Goal: Task Accomplishment & Management: Manage account settings

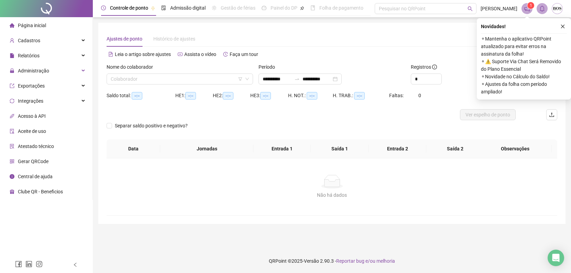
click at [341, 79] on div "**********" at bounding box center [299, 79] width 83 height 11
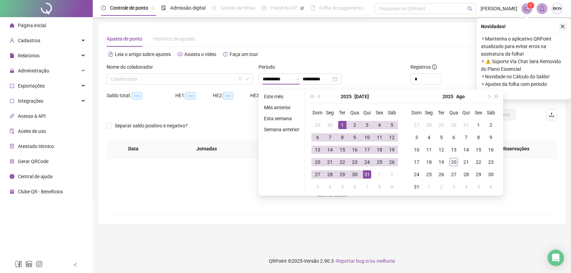
click at [562, 27] on icon "close" at bounding box center [563, 27] width 4 height 4
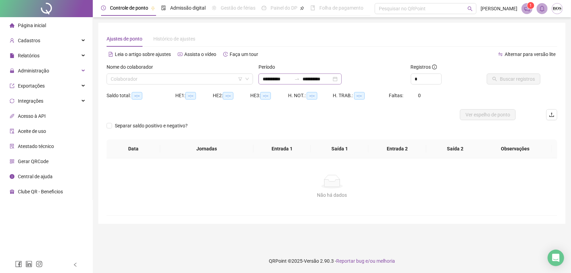
click at [341, 79] on div "**********" at bounding box center [299, 79] width 83 height 11
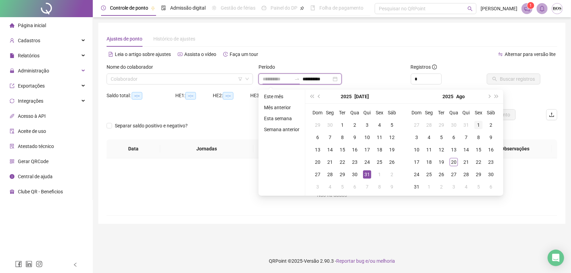
type input "**********"
click at [474, 125] on div "1" at bounding box center [478, 125] width 8 height 8
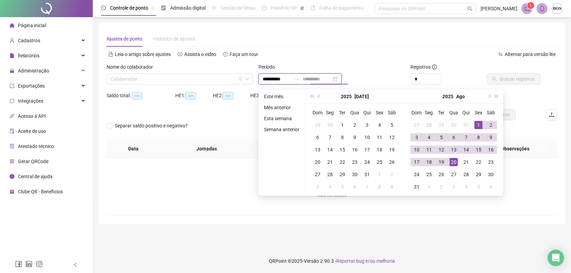
type input "**********"
click at [456, 161] on div "20" at bounding box center [453, 162] width 8 height 8
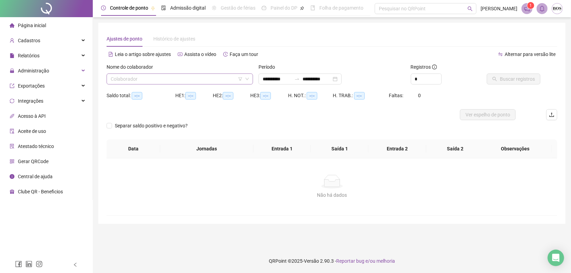
click at [211, 82] on input "search" at bounding box center [177, 79] width 132 height 10
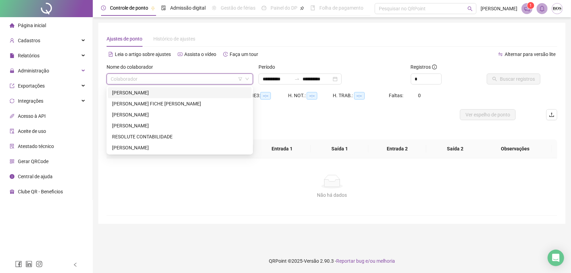
click at [191, 89] on div "[PERSON_NAME]" at bounding box center [179, 93] width 135 height 8
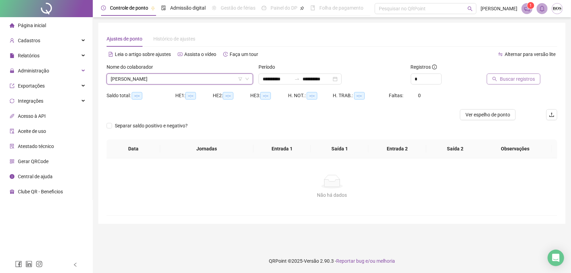
click at [501, 77] on span "Buscar registros" at bounding box center [517, 79] width 35 height 8
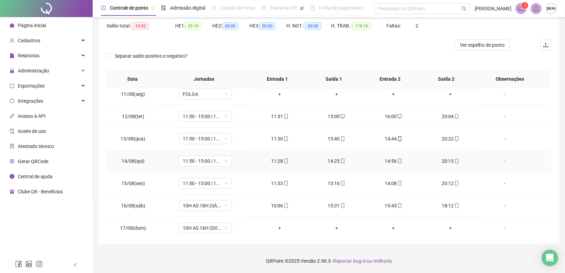
scroll to position [299, 0]
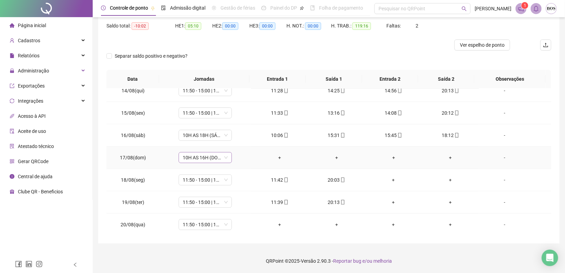
click at [207, 156] on span "10H AS 16H (DOMINGO)" at bounding box center [205, 158] width 45 height 10
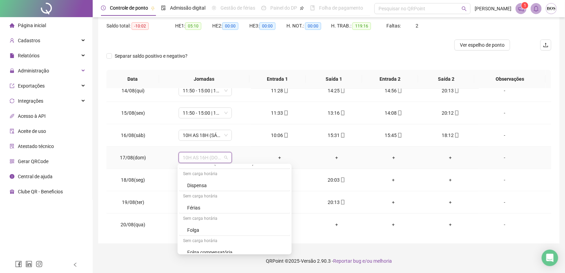
scroll to position [382, 0]
click at [197, 219] on div "Folga" at bounding box center [234, 224] width 111 height 11
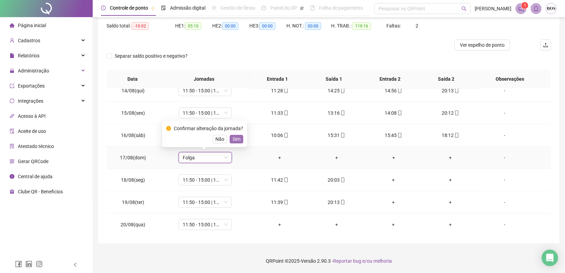
click at [239, 137] on span "Sim" at bounding box center [237, 139] width 8 height 8
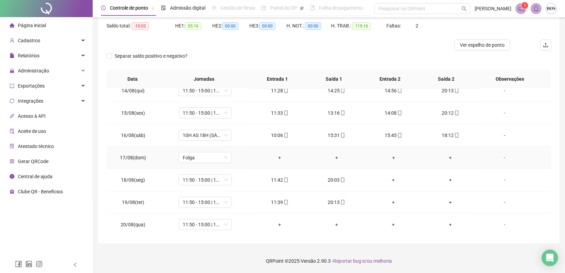
scroll to position [223, 0]
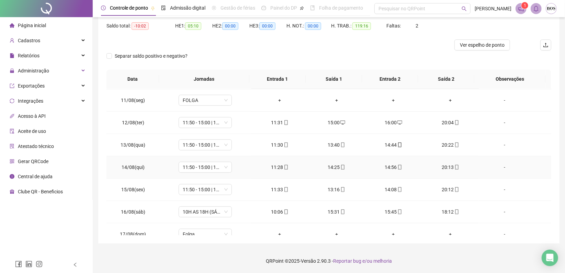
click at [398, 165] on icon "mobile" at bounding box center [399, 167] width 5 height 5
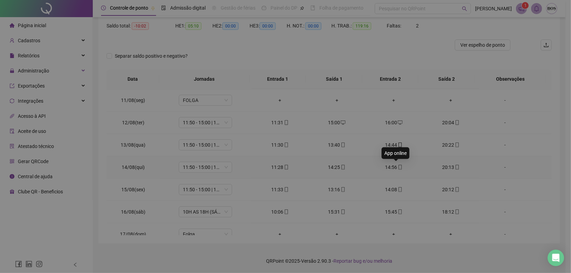
type input "**********"
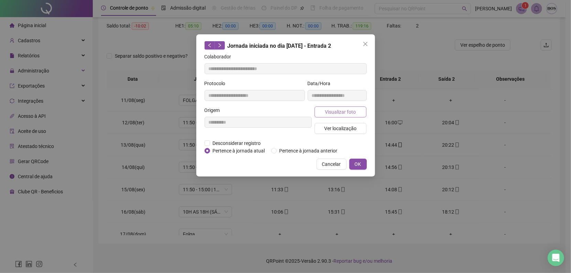
click at [351, 106] on button "Visualizar foto" at bounding box center [340, 111] width 52 height 11
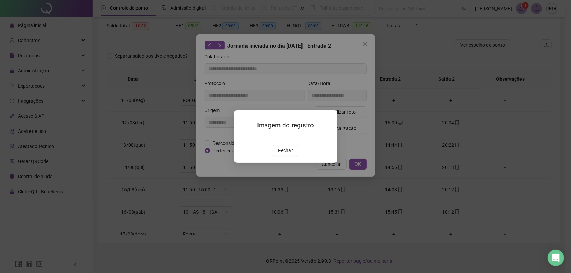
click at [277, 156] on button "Fechar" at bounding box center [285, 150] width 26 height 11
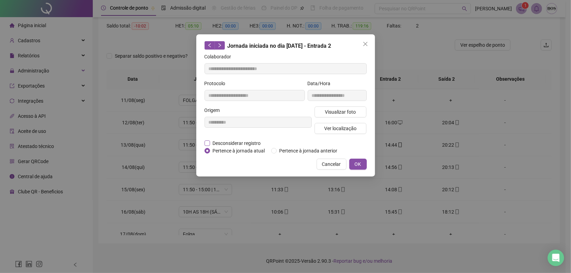
click at [235, 143] on span "Desconsiderar registro" at bounding box center [237, 143] width 54 height 8
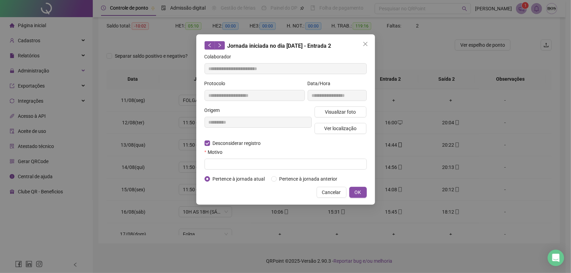
click at [252, 170] on form "**********" at bounding box center [285, 118] width 162 height 130
click at [250, 166] on input "text" at bounding box center [285, 164] width 162 height 11
type input "****"
click at [354, 194] on button "OK" at bounding box center [358, 192] width 18 height 11
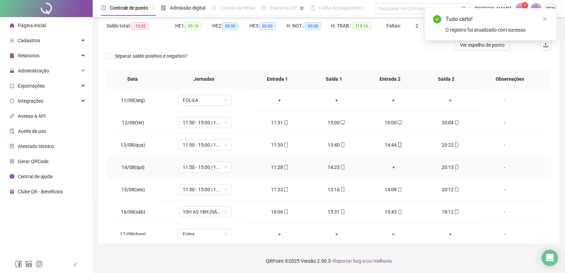
click at [390, 168] on div "+" at bounding box center [394, 168] width 46 height 8
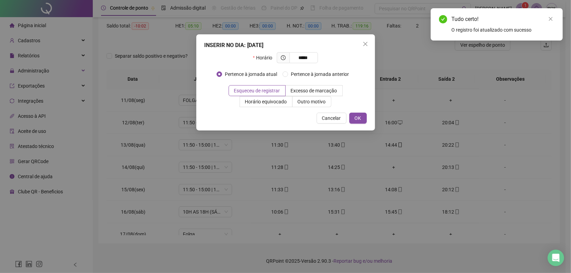
type input "*****"
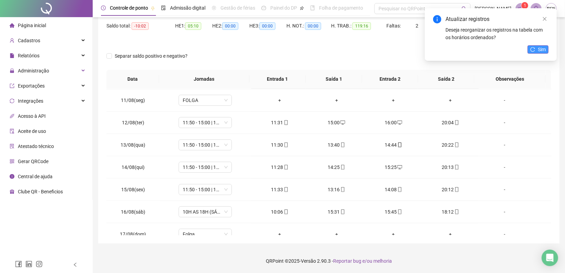
click at [539, 51] on span "Sim" at bounding box center [542, 50] width 8 height 8
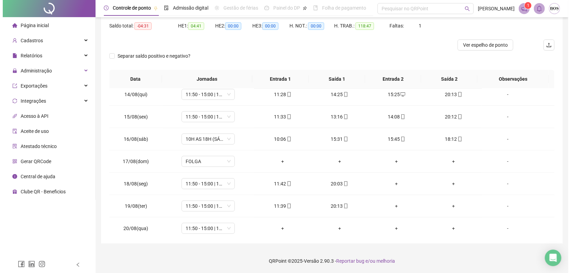
scroll to position [299, 0]
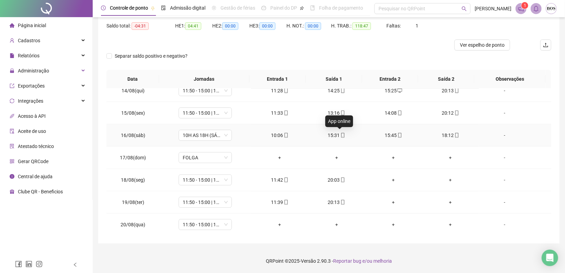
click at [340, 134] on icon "mobile" at bounding box center [342, 135] width 5 height 5
type input "**********"
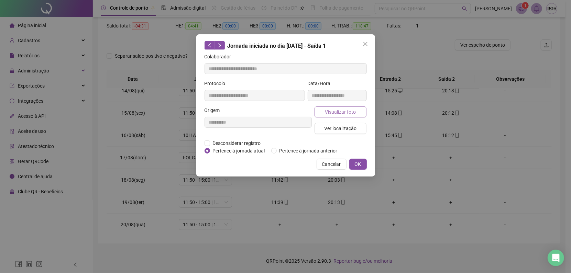
click at [337, 114] on span "Visualizar foto" at bounding box center [340, 112] width 31 height 8
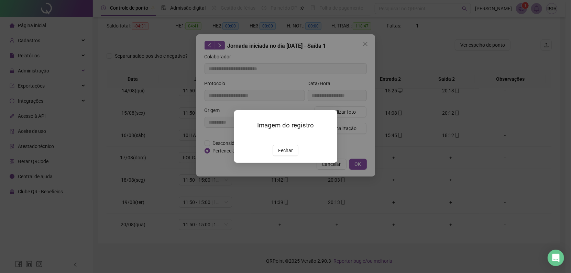
click at [285, 154] on span "Fechar" at bounding box center [285, 151] width 15 height 8
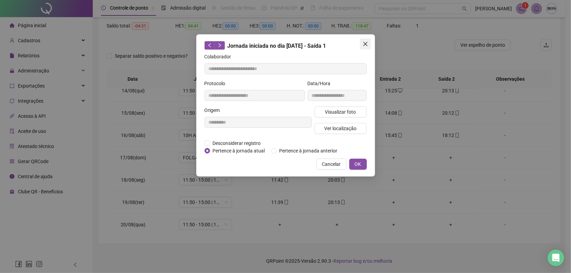
click at [365, 47] on button "Close" at bounding box center [365, 43] width 11 height 11
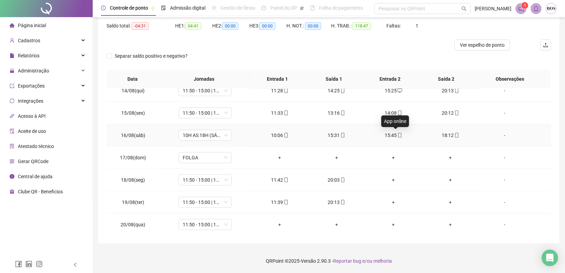
click at [397, 133] on icon "mobile" at bounding box center [399, 135] width 5 height 5
type input "**********"
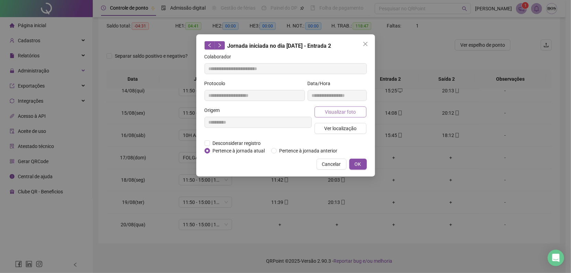
click at [344, 112] on span "Visualizar foto" at bounding box center [340, 112] width 31 height 8
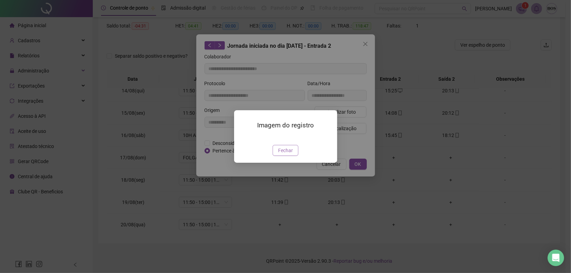
click at [291, 156] on button "Fechar" at bounding box center [285, 150] width 26 height 11
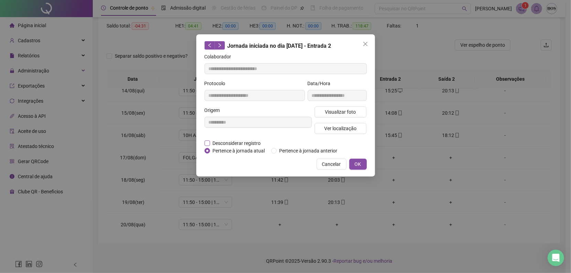
click at [222, 143] on span "Desconsiderar registro" at bounding box center [237, 143] width 54 height 8
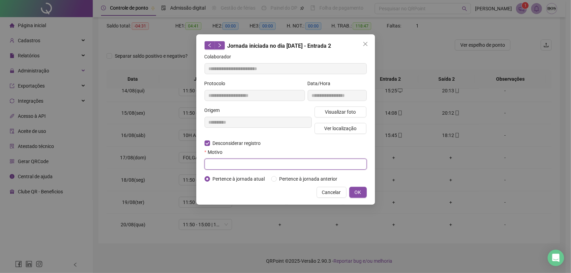
click at [248, 164] on input "text" at bounding box center [285, 164] width 162 height 11
type input "****"
click at [355, 193] on span "OK" at bounding box center [358, 193] width 7 height 8
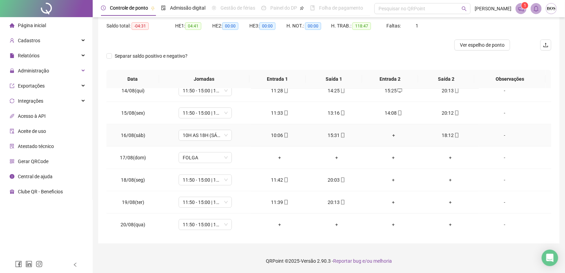
click at [390, 132] on div "+" at bounding box center [394, 136] width 46 height 8
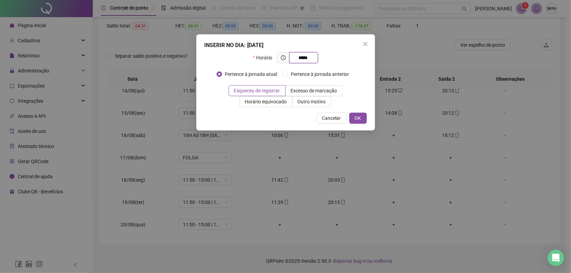
type input "*****"
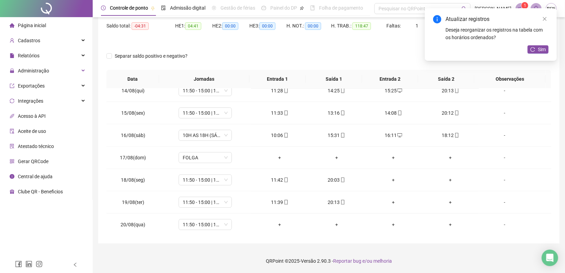
click at [529, 57] on div "Atualizar registros Deseja reorganizar os registros na tabela com os horários o…" at bounding box center [491, 34] width 132 height 53
click at [531, 51] on icon "reload" at bounding box center [532, 49] width 5 height 5
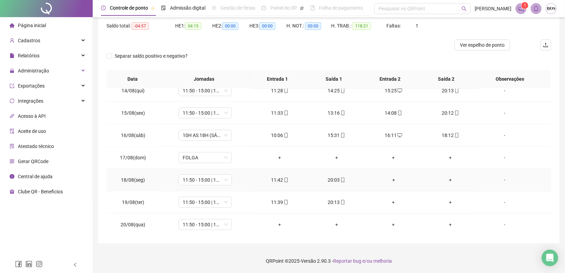
click at [386, 177] on div "+" at bounding box center [394, 180] width 46 height 8
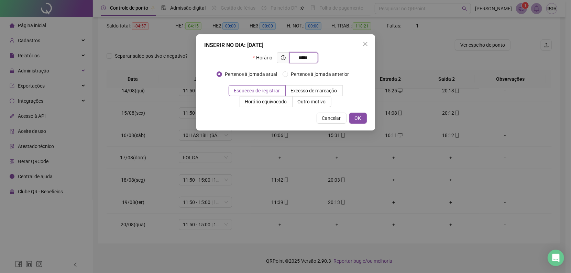
type input "*****"
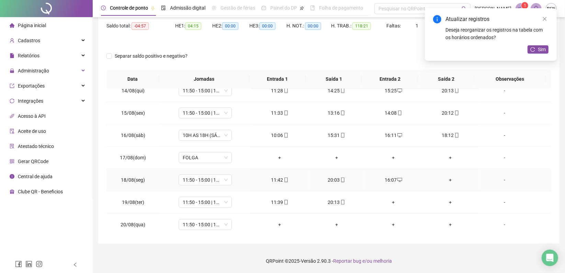
click at [448, 180] on div "+" at bounding box center [451, 180] width 46 height 8
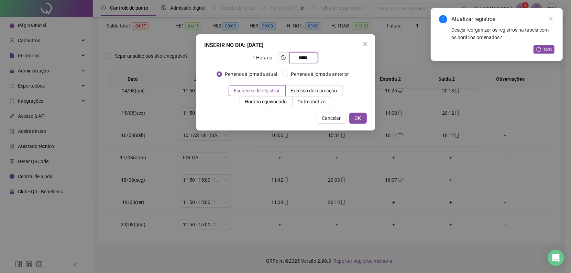
type input "*****"
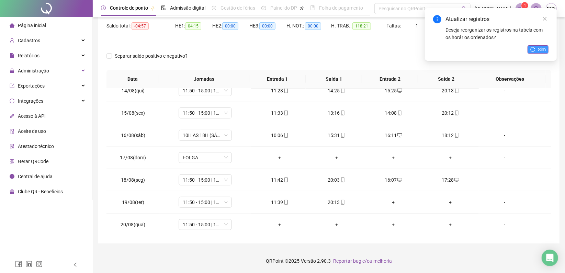
click at [543, 46] on span "Sim" at bounding box center [542, 50] width 8 height 8
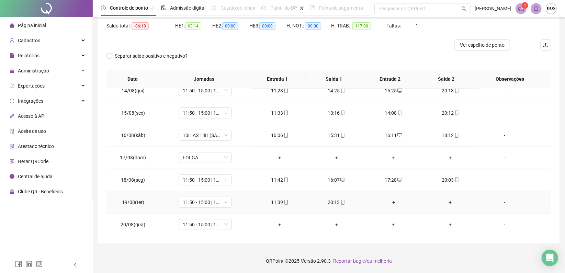
click at [391, 203] on div "+" at bounding box center [394, 203] width 46 height 8
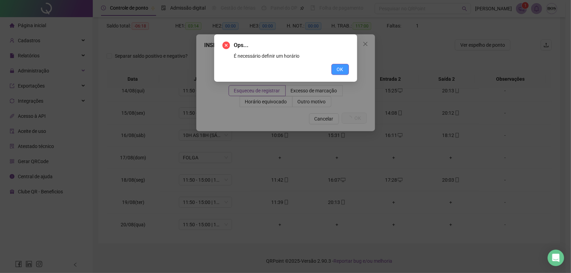
click at [335, 66] on button "OK" at bounding box center [340, 69] width 18 height 11
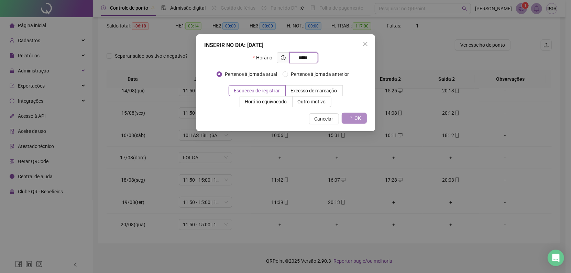
type input "*****"
click at [357, 121] on span "OK" at bounding box center [358, 118] width 7 height 8
click at [348, 116] on span "button" at bounding box center [349, 118] width 5 height 5
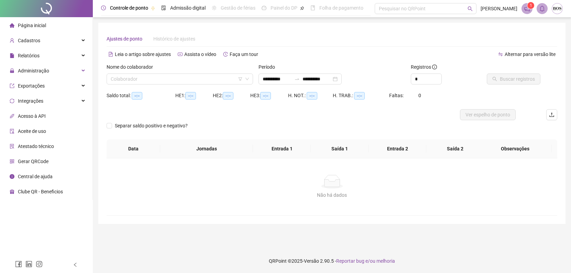
type input "**********"
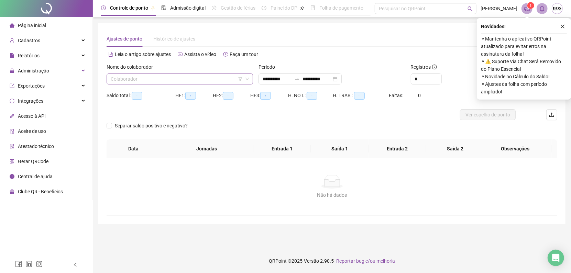
click at [218, 78] on input "search" at bounding box center [177, 79] width 132 height 10
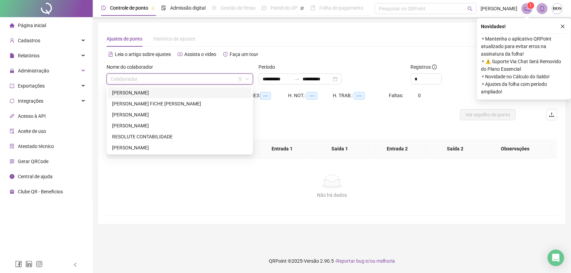
click at [194, 93] on div "[PERSON_NAME]" at bounding box center [179, 93] width 135 height 8
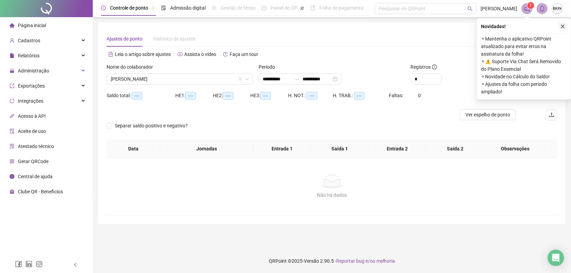
click at [564, 22] on button "button" at bounding box center [562, 26] width 8 height 8
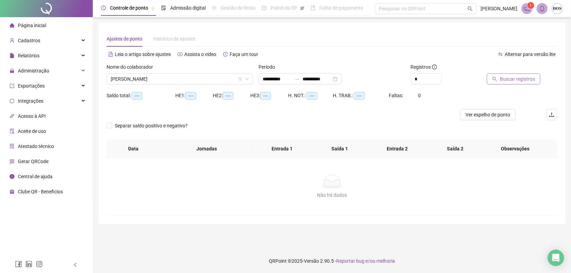
click at [504, 77] on span "Buscar registros" at bounding box center [517, 79] width 35 height 8
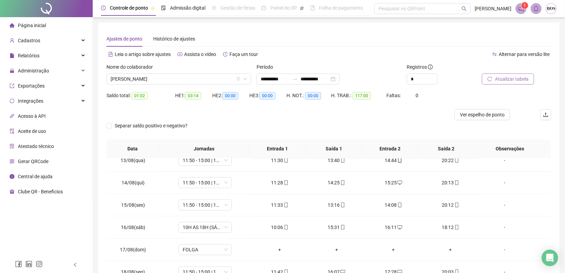
click at [516, 78] on span "Atualizar tabela" at bounding box center [512, 79] width 34 height 8
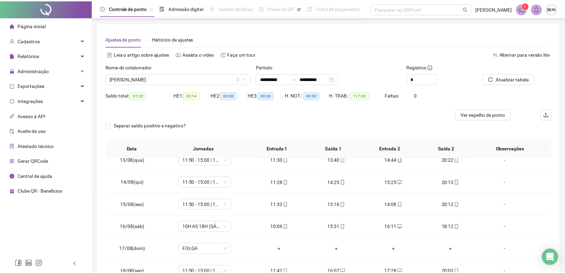
scroll to position [70, 0]
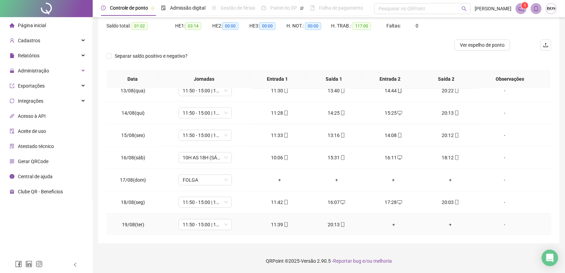
click at [392, 223] on div "+" at bounding box center [394, 225] width 46 height 8
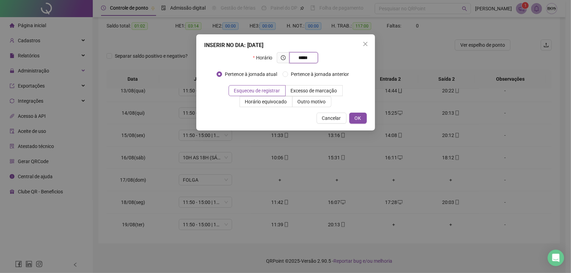
type input "*****"
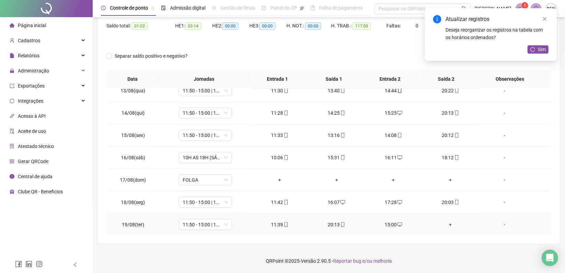
click at [447, 225] on div "+" at bounding box center [451, 225] width 46 height 8
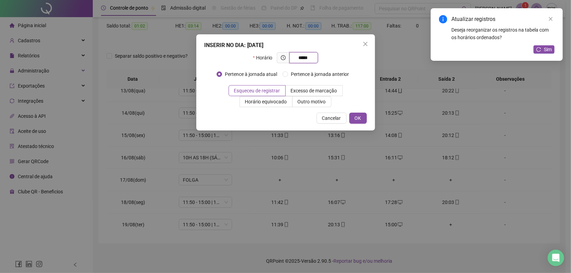
type input "*****"
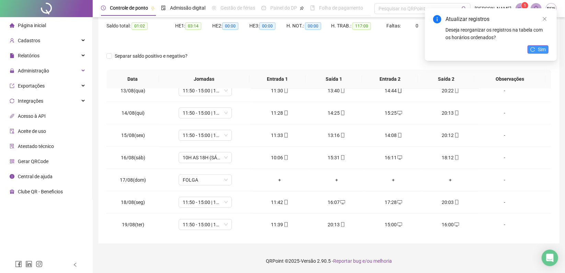
click at [531, 53] on button "Sim" at bounding box center [538, 49] width 21 height 8
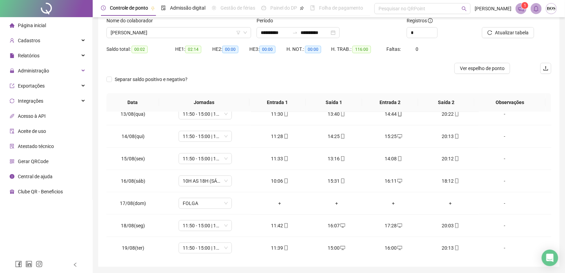
scroll to position [0, 0]
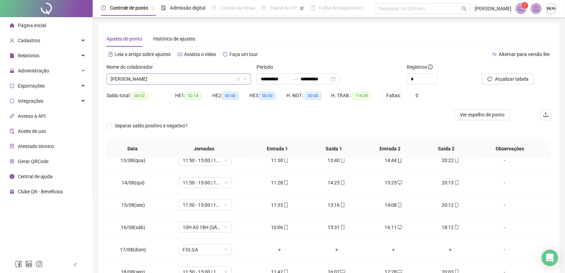
click at [222, 78] on span "[PERSON_NAME]" at bounding box center [179, 79] width 136 height 10
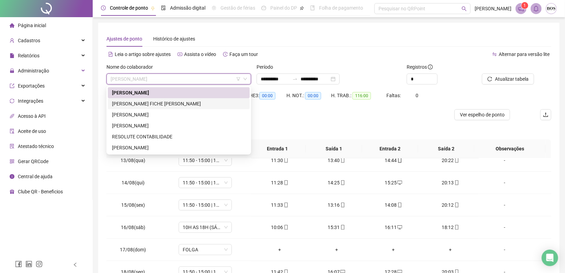
click at [175, 101] on div "[PERSON_NAME] FICHE [PERSON_NAME]" at bounding box center [179, 104] width 134 height 8
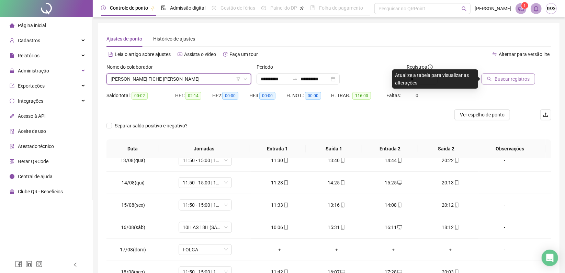
click at [496, 80] on span "Buscar registros" at bounding box center [512, 79] width 35 height 8
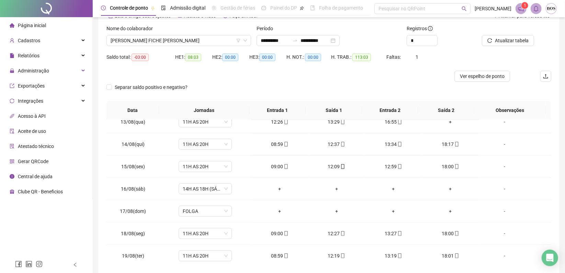
scroll to position [70, 0]
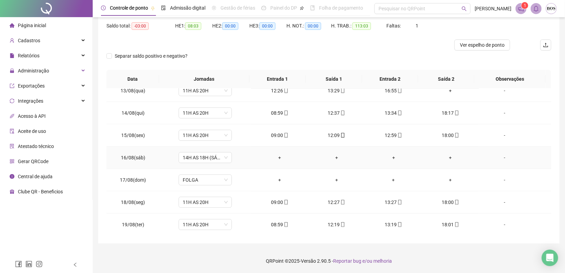
click at [501, 156] on div "-" at bounding box center [504, 158] width 41 height 8
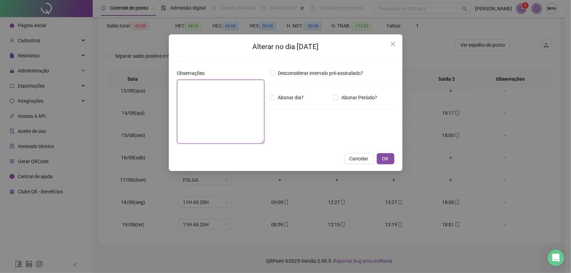
click at [202, 105] on textarea at bounding box center [220, 112] width 87 height 64
type textarea "*****"
click at [389, 157] on button "OK" at bounding box center [386, 158] width 18 height 11
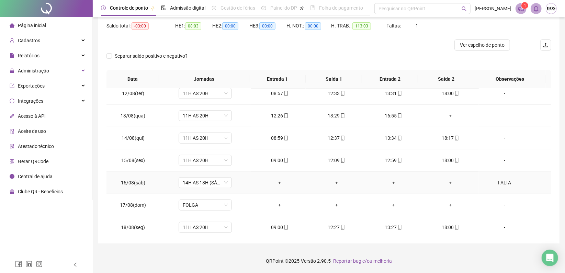
scroll to position [201, 0]
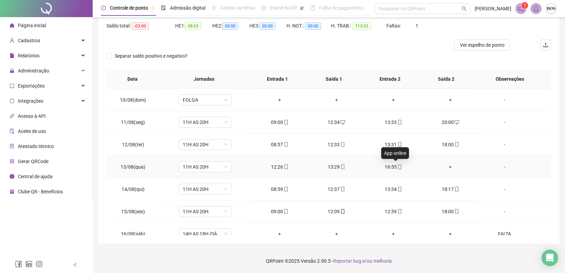
click at [397, 166] on icon "mobile" at bounding box center [399, 167] width 5 height 5
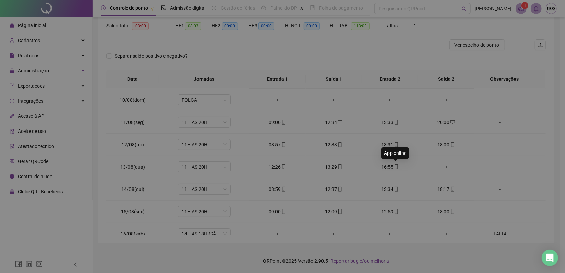
type input "**********"
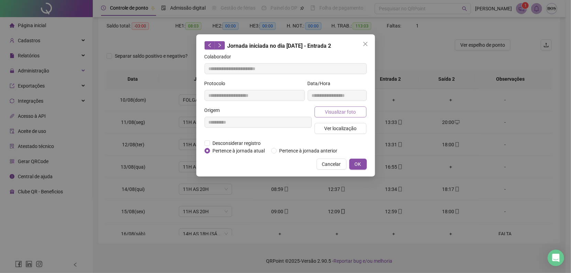
click at [339, 112] on span "Visualizar foto" at bounding box center [340, 112] width 31 height 8
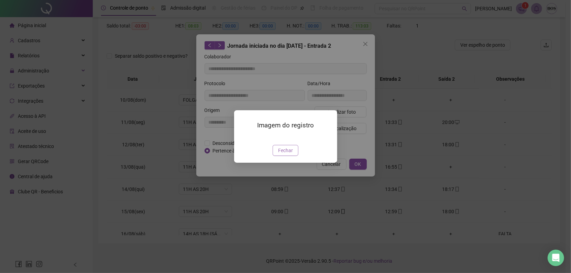
click at [288, 154] on span "Fechar" at bounding box center [285, 151] width 15 height 8
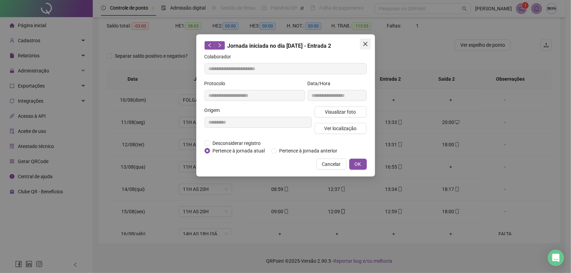
click at [365, 43] on icon "close" at bounding box center [364, 43] width 5 height 5
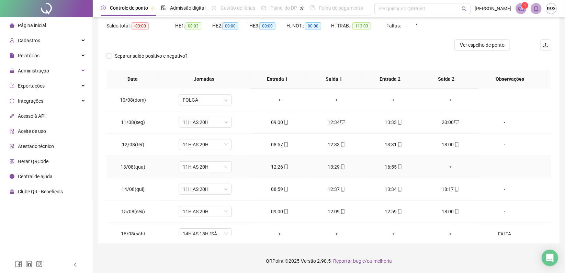
click at [447, 167] on div "+" at bounding box center [451, 167] width 46 height 8
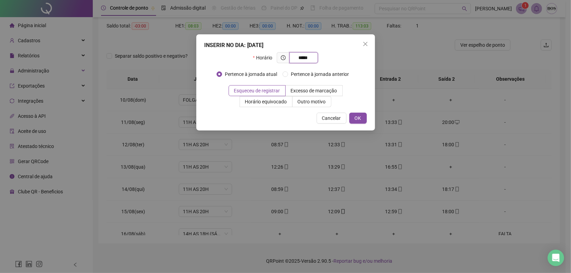
type input "*****"
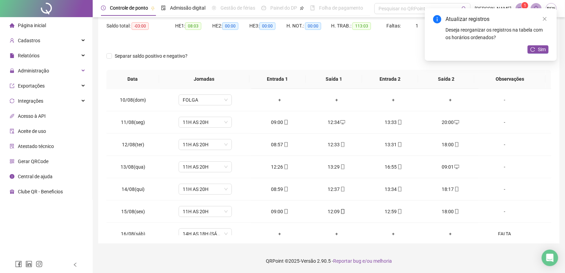
click at [540, 54] on div "Atualizar registros Deseja reorganizar os registros na tabela com os horários o…" at bounding box center [491, 34] width 132 height 53
click at [541, 51] on span "Sim" at bounding box center [542, 50] width 8 height 8
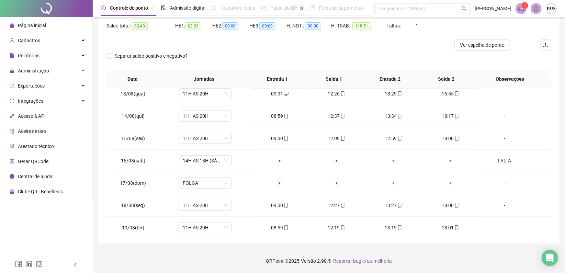
scroll to position [277, 0]
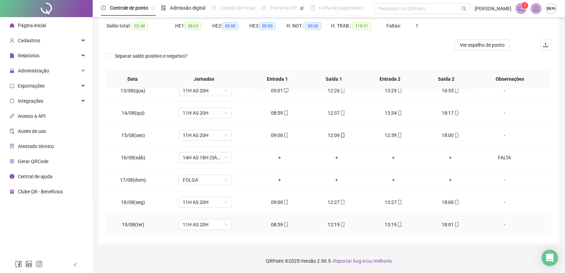
drag, startPoint x: 284, startPoint y: 222, endPoint x: 290, endPoint y: 217, distance: 8.3
click at [284, 222] on icon "mobile" at bounding box center [286, 224] width 5 height 5
type input "**********"
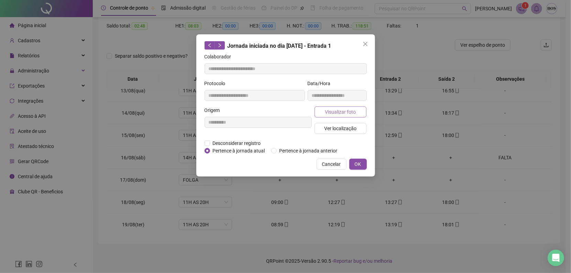
click at [343, 109] on span "Visualizar foto" at bounding box center [340, 112] width 31 height 8
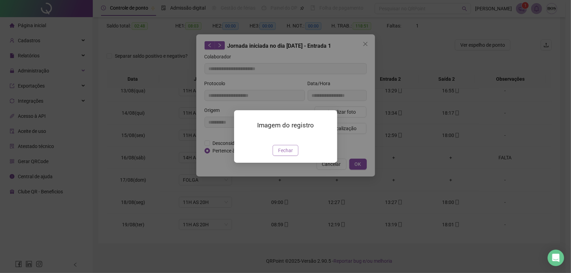
click at [283, 154] on span "Fechar" at bounding box center [285, 151] width 15 height 8
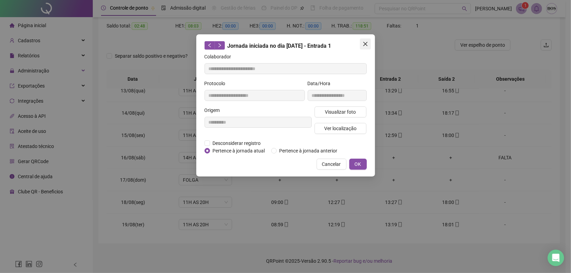
click at [362, 46] on icon "close" at bounding box center [364, 43] width 5 height 5
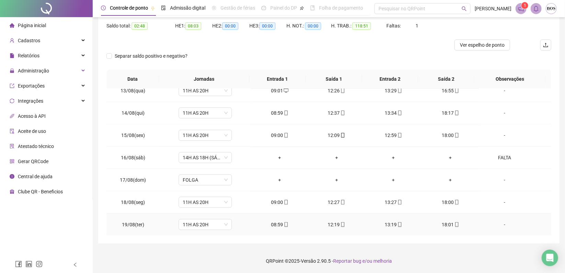
click at [340, 222] on icon "mobile" at bounding box center [342, 224] width 5 height 5
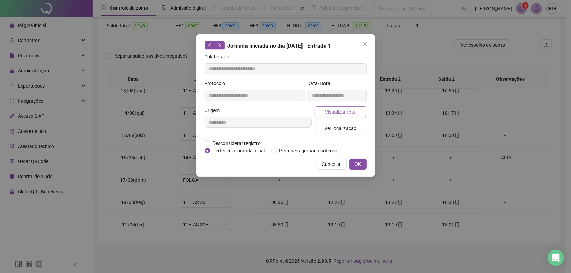
click at [341, 111] on span "Visualizar foto" at bounding box center [340, 112] width 31 height 8
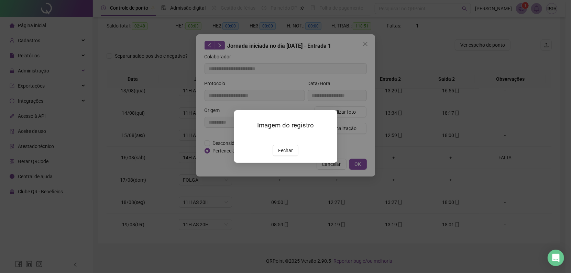
click at [287, 154] on span "Fechar" at bounding box center [285, 151] width 15 height 8
type input "**********"
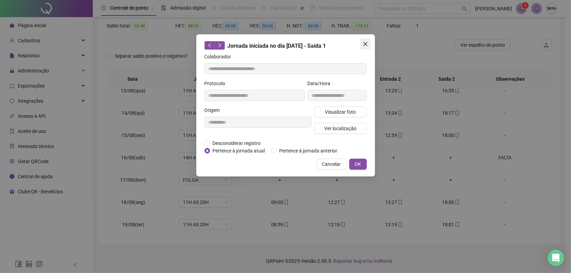
click at [365, 43] on icon "close" at bounding box center [364, 43] width 5 height 5
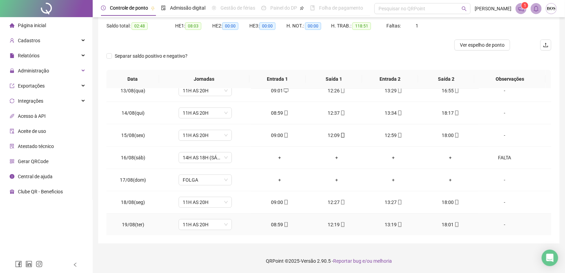
drag, startPoint x: 396, startPoint y: 220, endPoint x: 384, endPoint y: 165, distance: 56.6
click at [397, 222] on span at bounding box center [399, 224] width 5 height 5
type input "**********"
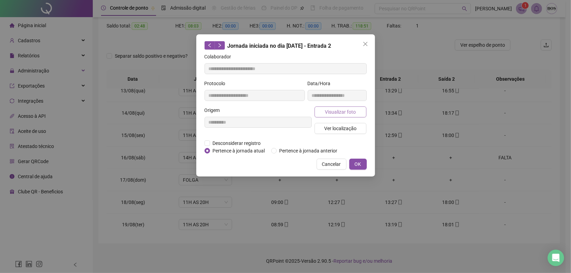
click at [352, 112] on span "Visualizar foto" at bounding box center [340, 112] width 31 height 8
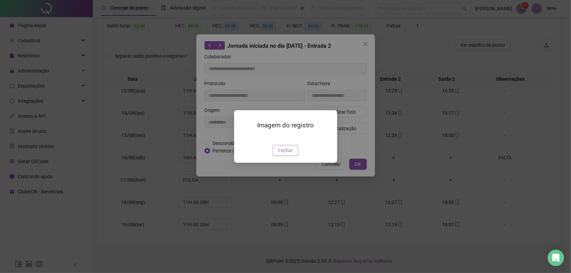
click at [292, 156] on button "Fechar" at bounding box center [285, 150] width 26 height 11
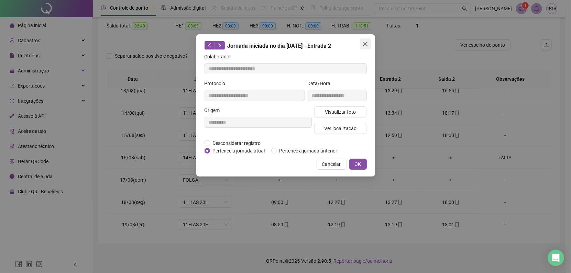
click at [363, 41] on icon "close" at bounding box center [364, 43] width 5 height 5
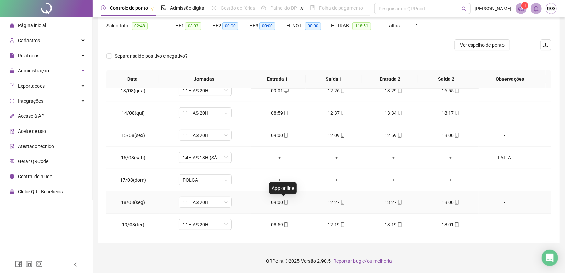
click at [284, 202] on icon "mobile" at bounding box center [285, 202] width 3 height 5
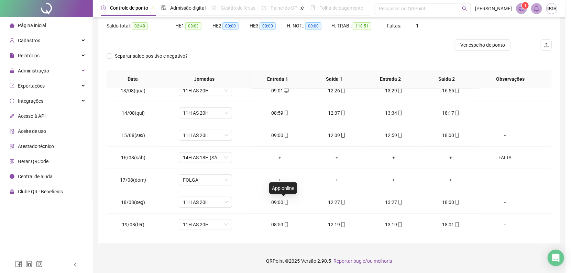
type input "**********"
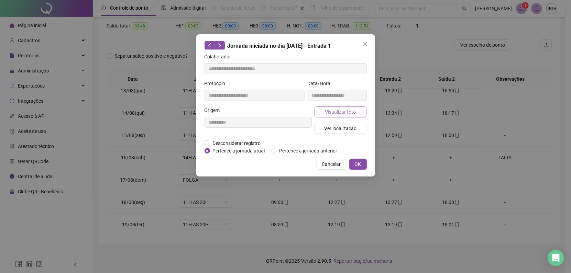
click at [335, 113] on span "Visualizar foto" at bounding box center [340, 112] width 31 height 8
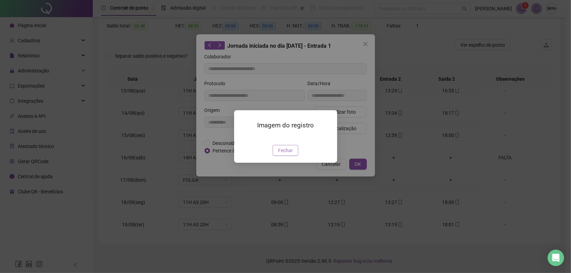
click at [284, 154] on span "Fechar" at bounding box center [285, 151] width 15 height 8
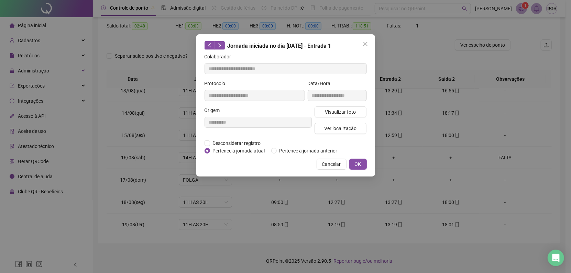
drag, startPoint x: 360, startPoint y: 45, endPoint x: 361, endPoint y: 169, distance: 124.4
click at [360, 44] on span "Close" at bounding box center [365, 43] width 11 height 5
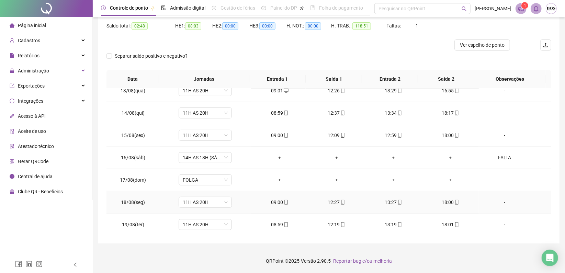
click at [334, 200] on div "12:27" at bounding box center [337, 203] width 46 height 8
type input "**********"
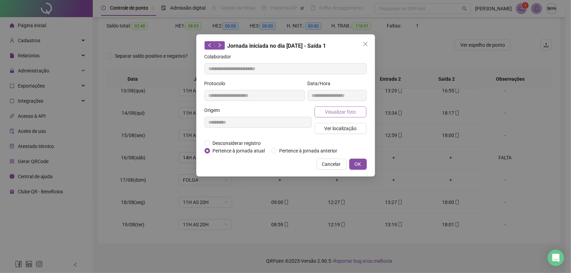
click at [350, 113] on span "Visualizar foto" at bounding box center [340, 112] width 31 height 8
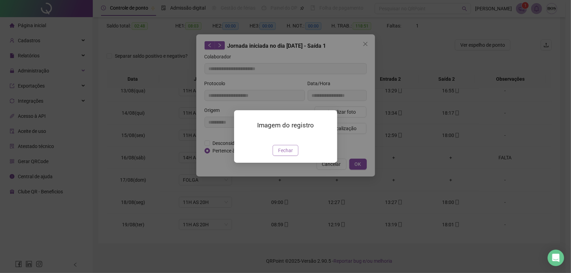
click at [289, 154] on span "Fechar" at bounding box center [285, 151] width 15 height 8
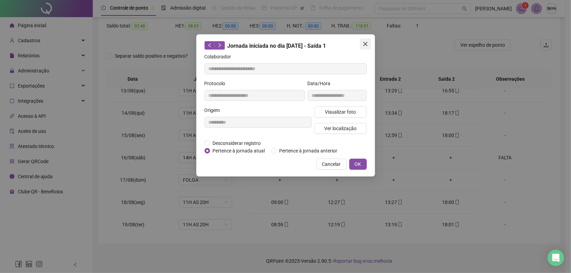
click at [368, 46] on span "Close" at bounding box center [365, 43] width 11 height 5
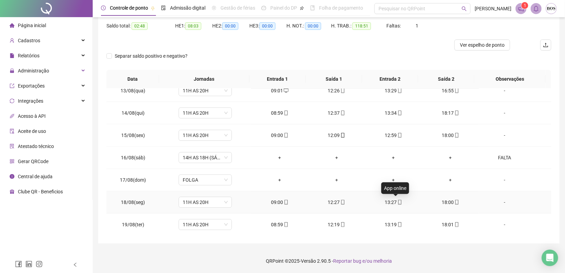
click at [397, 200] on icon "mobile" at bounding box center [399, 202] width 5 height 5
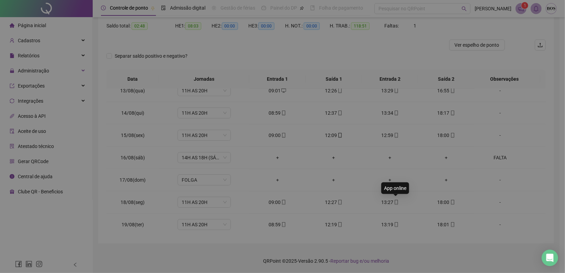
type input "**********"
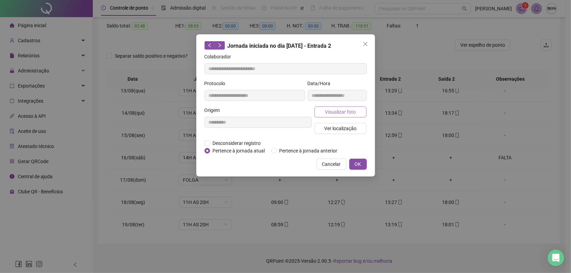
click at [361, 115] on button "Visualizar foto" at bounding box center [340, 111] width 52 height 11
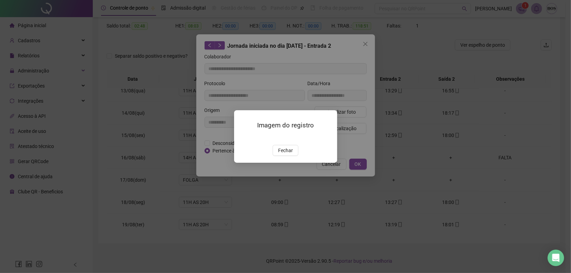
click at [284, 154] on span "Fechar" at bounding box center [285, 151] width 15 height 8
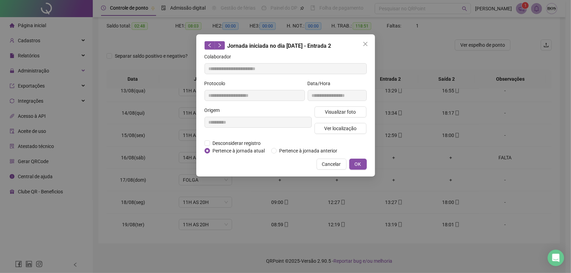
click at [453, 202] on div "**********" at bounding box center [285, 136] width 571 height 273
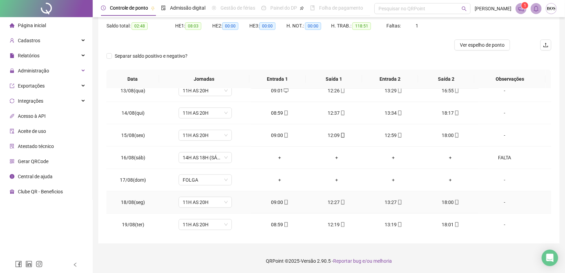
click at [455, 200] on icon "mobile" at bounding box center [457, 202] width 5 height 5
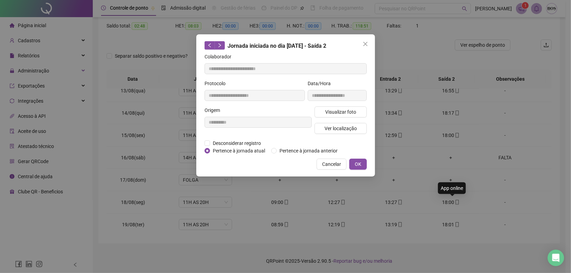
type input "**********"
click at [355, 109] on span "Visualizar foto" at bounding box center [340, 112] width 31 height 8
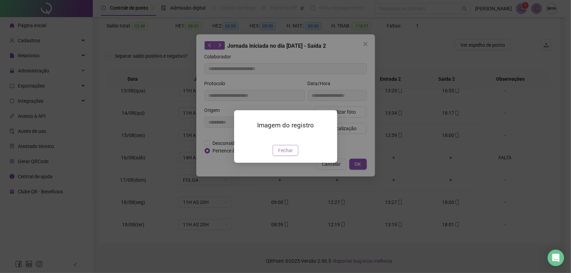
click at [287, 154] on span "Fechar" at bounding box center [285, 151] width 15 height 8
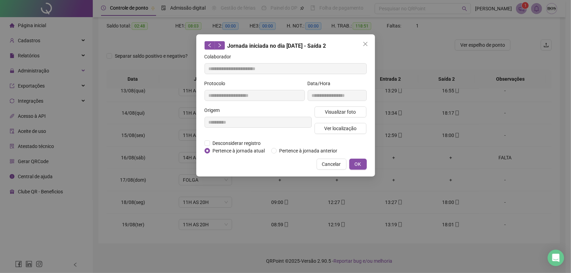
drag, startPoint x: 359, startPoint y: 159, endPoint x: 361, endPoint y: 165, distance: 6.7
click at [360, 168] on button "OK" at bounding box center [358, 164] width 18 height 11
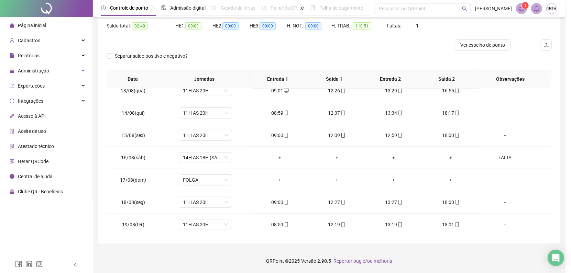
drag, startPoint x: 361, startPoint y: 162, endPoint x: 361, endPoint y: 170, distance: 7.9
click at [361, 165] on div "**********" at bounding box center [285, 136] width 571 height 273
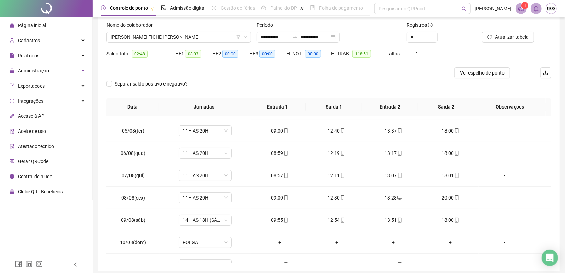
scroll to position [0, 0]
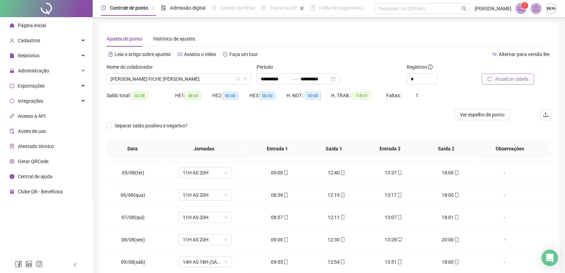
click at [523, 79] on span "Atualizar tabela" at bounding box center [512, 79] width 34 height 8
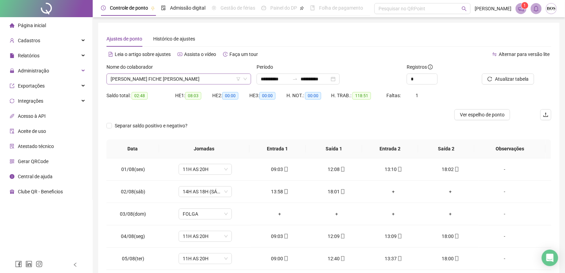
click at [211, 74] on span "[PERSON_NAME] FICHE [PERSON_NAME]" at bounding box center [179, 79] width 136 height 10
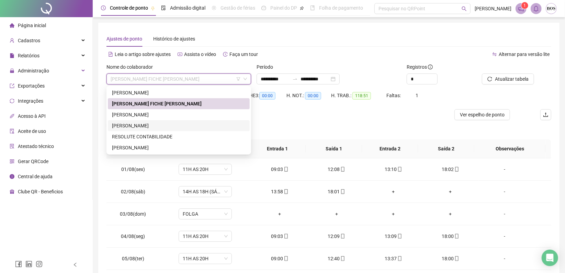
drag, startPoint x: 199, startPoint y: 121, endPoint x: 394, endPoint y: 64, distance: 203.1
click at [200, 126] on div "[PERSON_NAME]" at bounding box center [179, 125] width 142 height 11
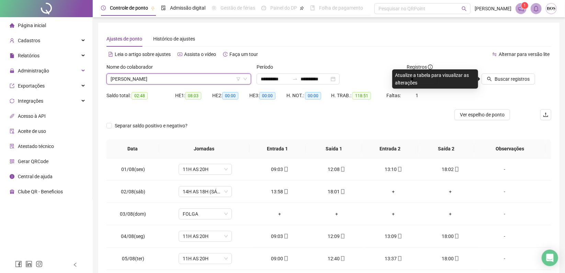
drag, startPoint x: 494, startPoint y: 75, endPoint x: 517, endPoint y: 61, distance: 27.1
click at [494, 75] on button "Buscar registros" at bounding box center [509, 79] width 54 height 11
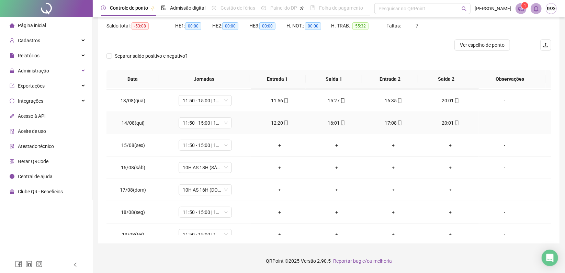
scroll to position [277, 0]
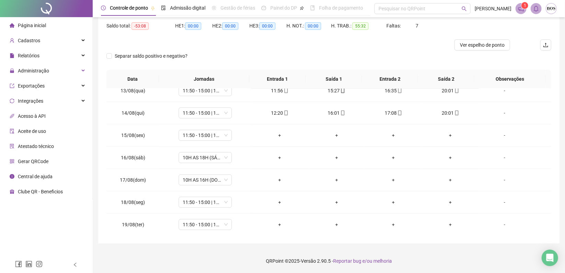
click at [524, 61] on div "Separar saldo positivo e negativo?" at bounding box center [328, 60] width 445 height 19
click at [455, 112] on icon "mobile" at bounding box center [457, 113] width 5 height 5
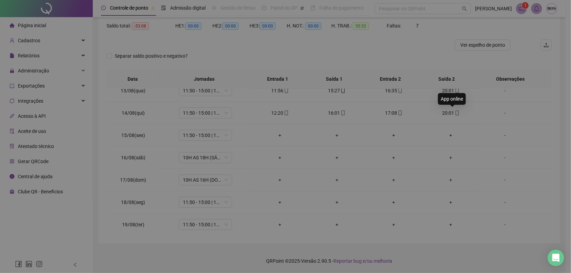
type input "**********"
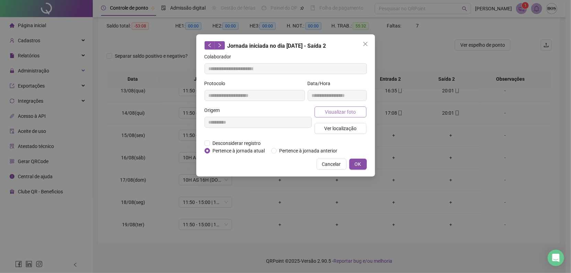
click at [357, 114] on button "Visualizar foto" at bounding box center [340, 111] width 52 height 11
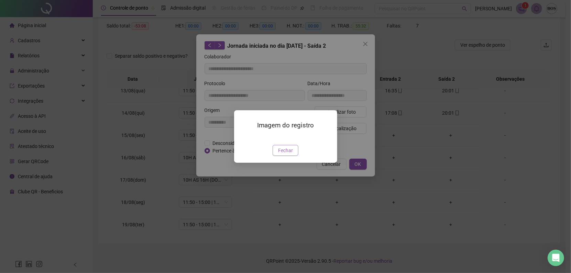
click at [281, 154] on span "Fechar" at bounding box center [285, 151] width 15 height 8
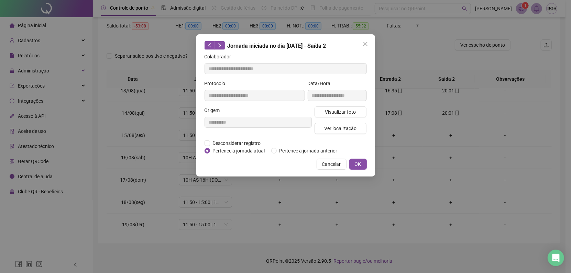
click at [360, 46] on span "Close" at bounding box center [365, 43] width 11 height 5
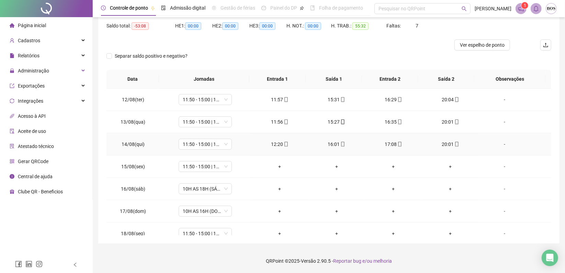
scroll to position [239, 0]
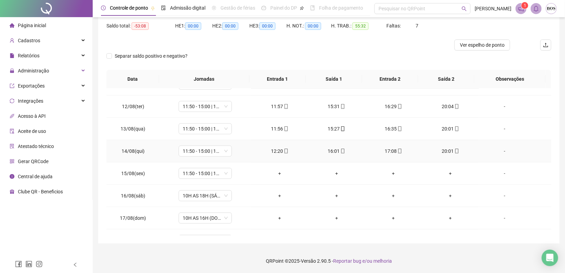
click at [340, 150] on span "mobile" at bounding box center [342, 151] width 5 height 5
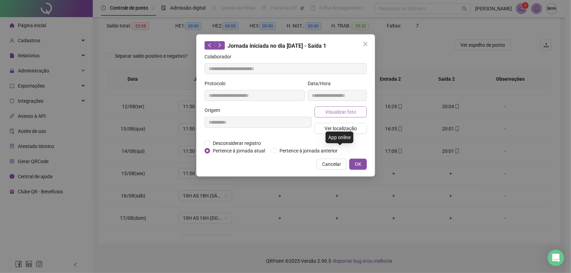
type input "**********"
click at [328, 111] on span "Visualizar foto" at bounding box center [340, 112] width 31 height 8
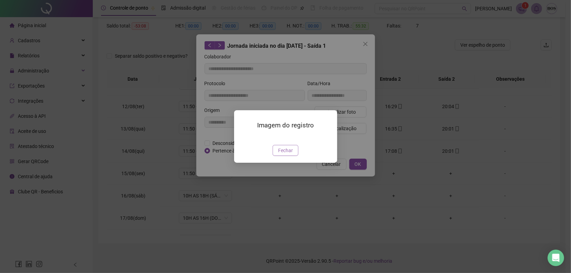
click at [288, 156] on button "Fechar" at bounding box center [285, 150] width 26 height 11
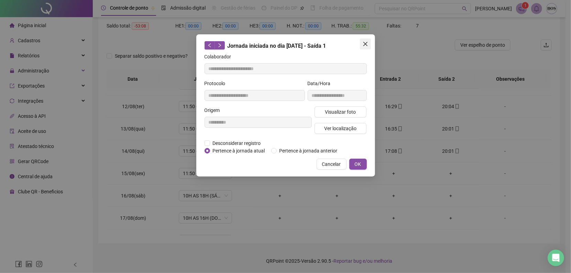
click at [366, 44] on icon "close" at bounding box center [364, 43] width 5 height 5
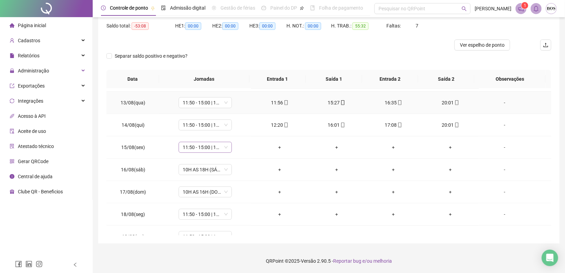
scroll to position [277, 0]
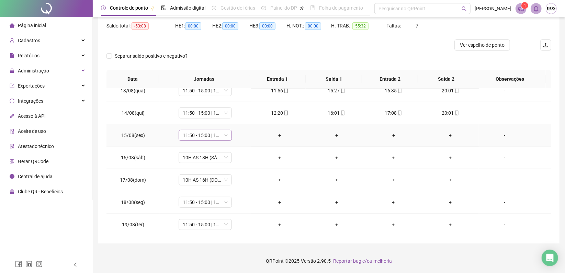
click at [217, 133] on span "11:50 - 15:00 | 16:00 - 20:10" at bounding box center [205, 135] width 45 height 10
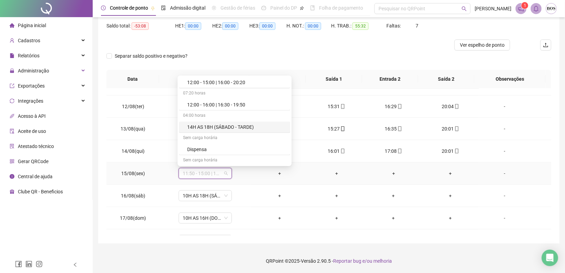
scroll to position [344, 0]
click at [217, 131] on div "Dispensa" at bounding box center [236, 130] width 99 height 8
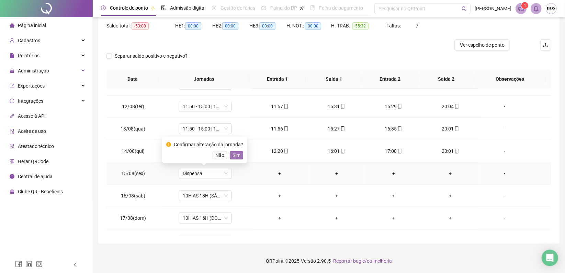
click at [236, 156] on span "Sim" at bounding box center [237, 156] width 8 height 8
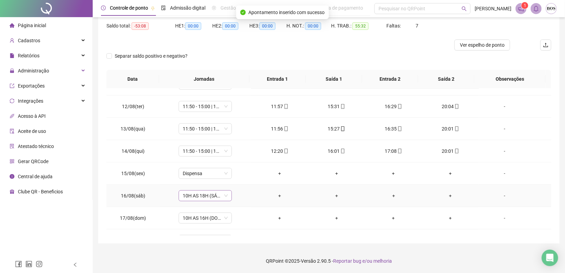
click at [219, 193] on span "10H AS 18H (SÁBADO - 40MIN DE ALMOÇO)" at bounding box center [205, 196] width 45 height 10
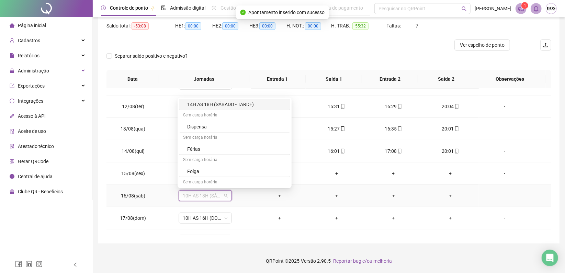
scroll to position [382, 0]
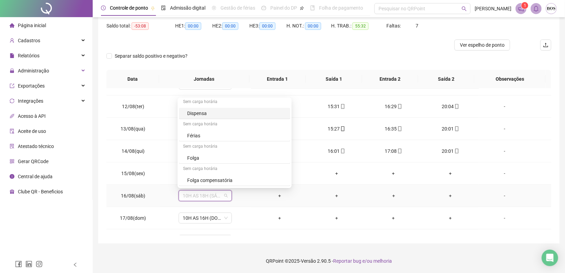
click at [224, 111] on div "Dispensa" at bounding box center [236, 114] width 99 height 8
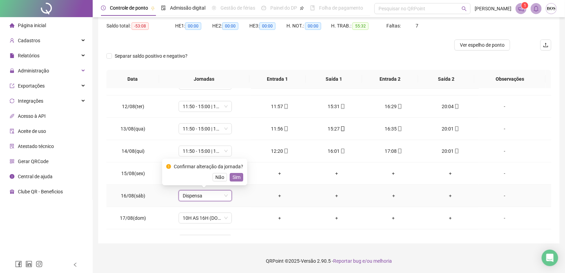
click at [240, 178] on button "Sim" at bounding box center [236, 177] width 13 height 8
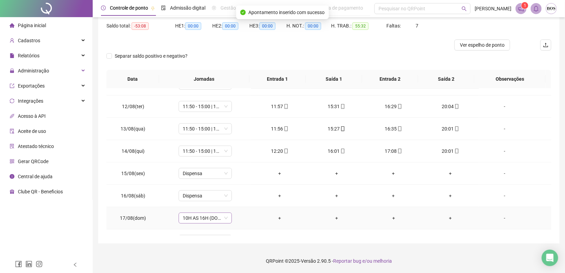
click at [216, 219] on span "10H AS 16H (DOMINGO)" at bounding box center [205, 218] width 45 height 10
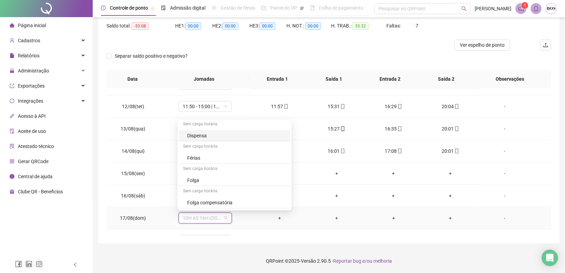
click at [217, 128] on div "Sem carga horária" at bounding box center [234, 124] width 111 height 11
click at [215, 132] on div "Dispensa" at bounding box center [236, 136] width 99 height 8
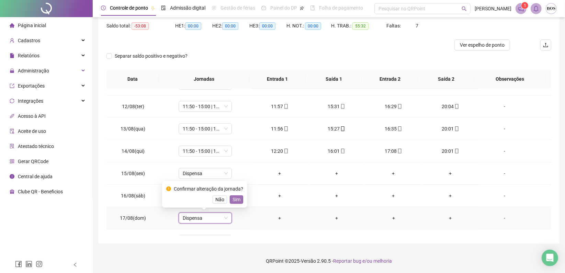
click at [233, 197] on span "Sim" at bounding box center [237, 200] width 8 height 8
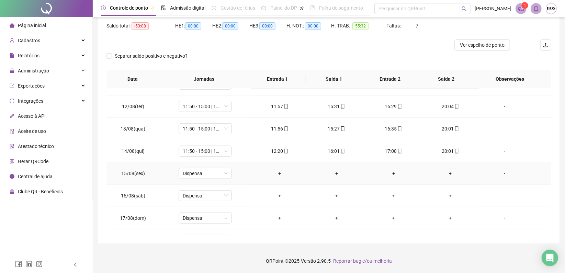
scroll to position [277, 0]
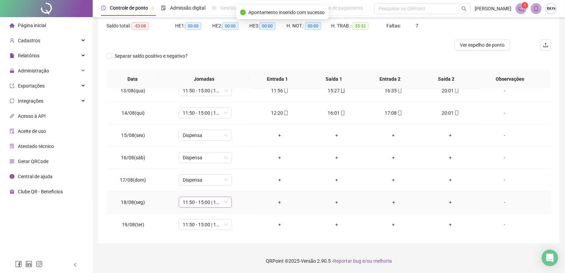
click at [222, 198] on span "11:50 - 15:00 | 16:00 - 20:10" at bounding box center [205, 202] width 45 height 10
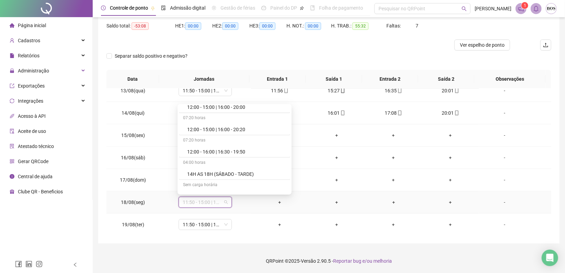
scroll to position [382, 0]
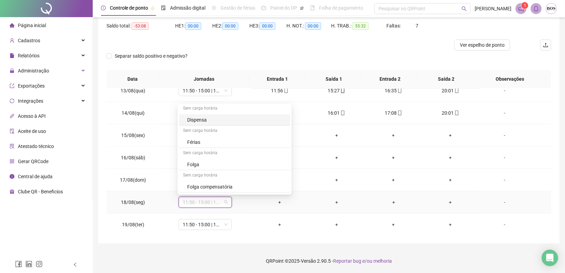
click at [215, 123] on div "Dispensa" at bounding box center [234, 119] width 111 height 11
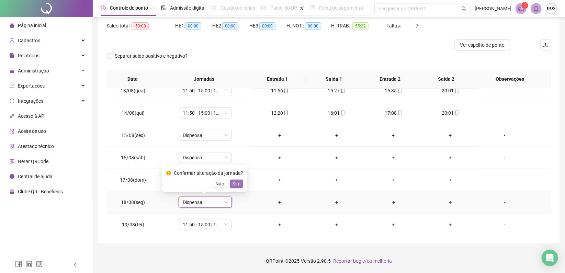
click at [234, 183] on span "Sim" at bounding box center [237, 184] width 8 height 8
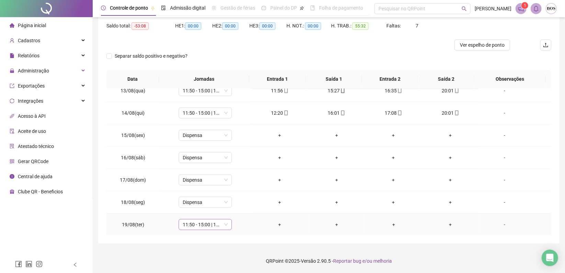
click at [224, 221] on span "11:50 - 15:00 | 16:00 - 20:10" at bounding box center [205, 225] width 45 height 10
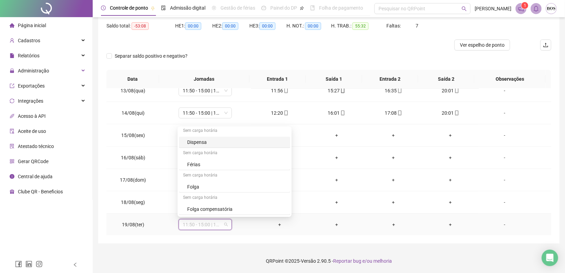
click at [216, 142] on div "Dispensa" at bounding box center [236, 142] width 99 height 8
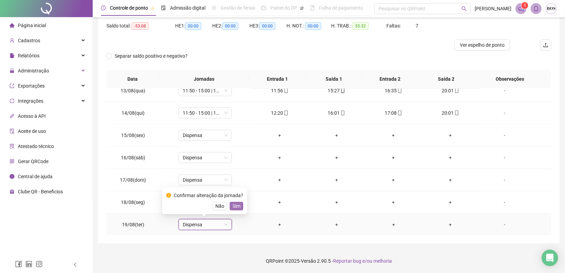
click at [233, 203] on span "Sim" at bounding box center [237, 206] width 8 height 8
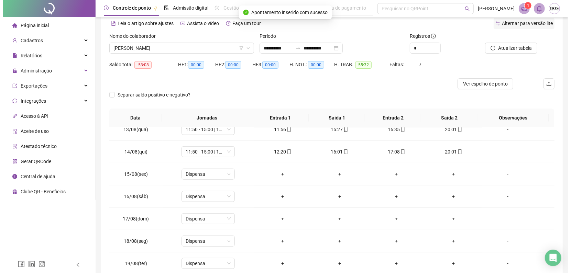
scroll to position [0, 0]
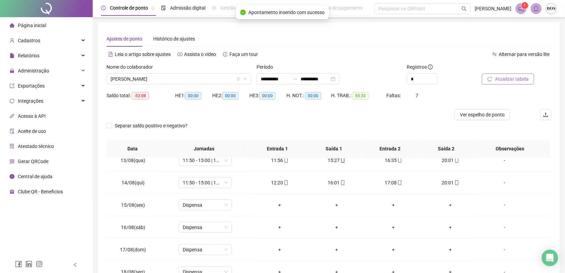
click at [519, 77] on span "Atualizar tabela" at bounding box center [512, 79] width 34 height 8
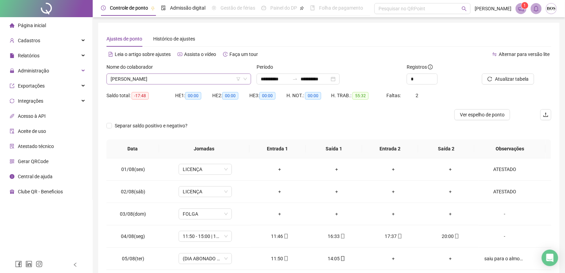
click at [199, 82] on span "[PERSON_NAME]" at bounding box center [179, 79] width 136 height 10
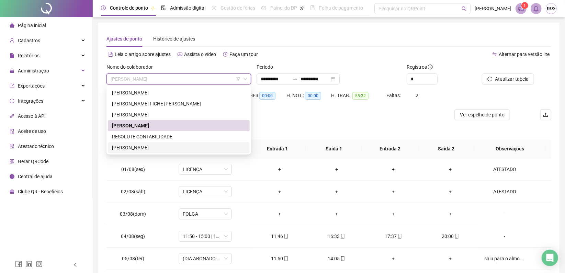
click at [155, 148] on div "[PERSON_NAME]" at bounding box center [179, 148] width 134 height 8
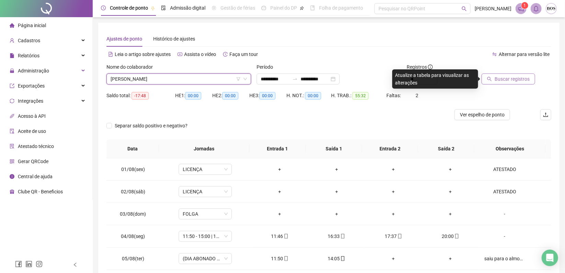
click at [518, 79] on span "Buscar registros" at bounding box center [512, 79] width 35 height 8
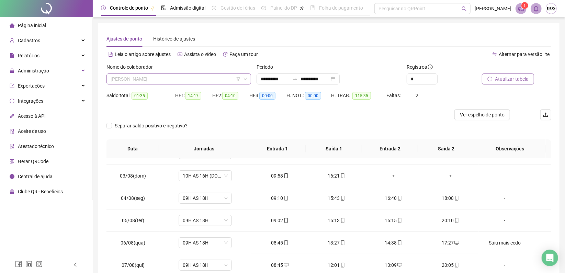
click at [210, 74] on span "[PERSON_NAME]" at bounding box center [179, 79] width 136 height 10
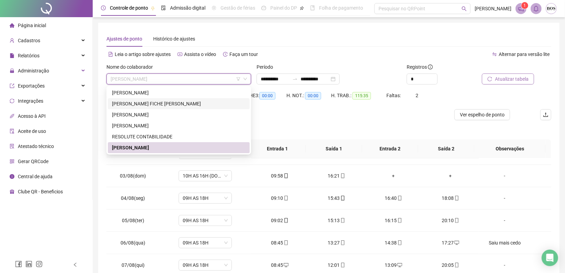
click at [162, 102] on div "[PERSON_NAME] FICHE [PERSON_NAME]" at bounding box center [179, 104] width 134 height 8
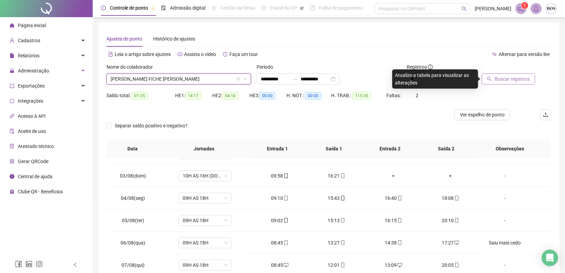
click at [497, 76] on span "Buscar registros" at bounding box center [512, 79] width 35 height 8
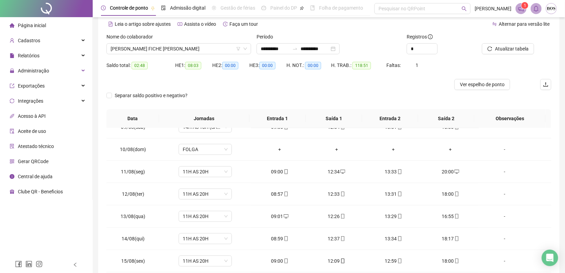
scroll to position [70, 0]
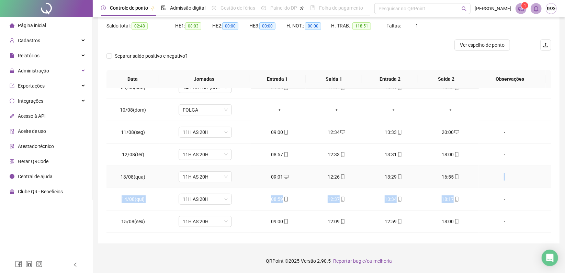
click at [497, 191] on tbody "01/08(sex) 11H AS 20H 09:03 12:08 13:10 18:02 [DATE](sáb) 14H AS 18H (SÁBADO - …" at bounding box center [328, 110] width 445 height 424
click at [499, 184] on td "-" at bounding box center [515, 177] width 72 height 22
click at [501, 176] on div "-" at bounding box center [504, 177] width 41 height 8
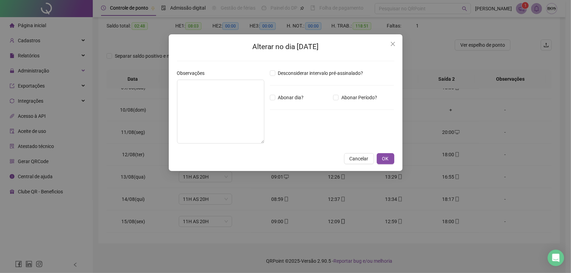
click at [163, 101] on div "Alterar no dia [DATE] Observações Desconsiderar intervalo pré-assinalado? Abona…" at bounding box center [285, 136] width 571 height 273
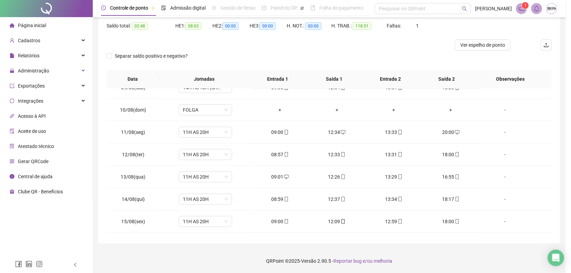
click at [191, 89] on div "Alterar no dia [DATE] Observações Desconsiderar intervalo pré-assinalado? Abona…" at bounding box center [285, 136] width 571 height 273
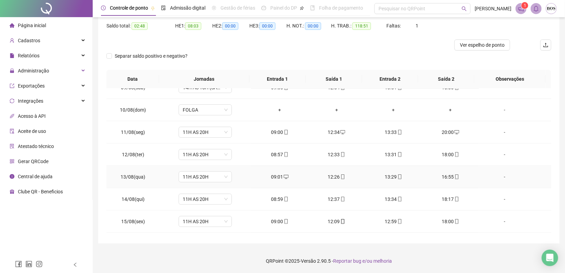
click at [491, 174] on div "-" at bounding box center [504, 177] width 41 height 8
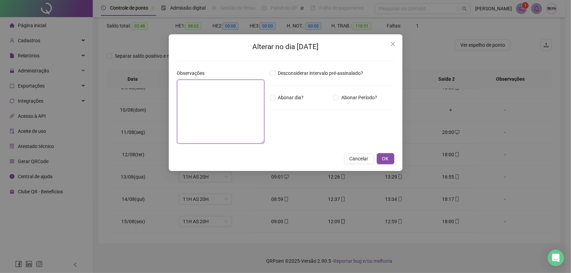
click at [238, 115] on textarea at bounding box center [220, 112] width 87 height 64
type textarea "**********"
click at [382, 156] on span "OK" at bounding box center [385, 159] width 7 height 8
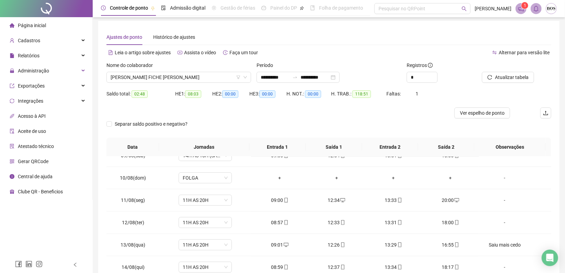
scroll to position [0, 0]
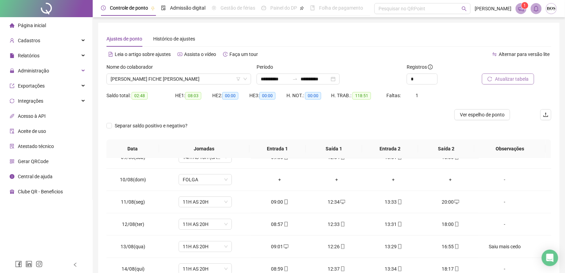
click at [495, 76] on button "Atualizar tabela" at bounding box center [508, 79] width 52 height 11
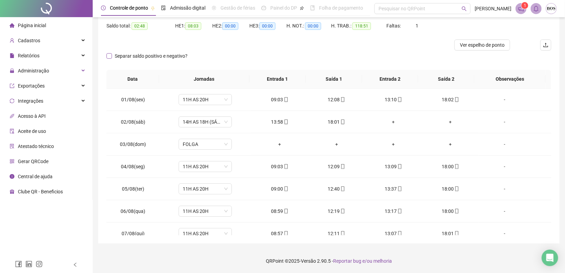
click at [112, 58] on span "Separar saldo positivo e negativo?" at bounding box center [151, 56] width 78 height 8
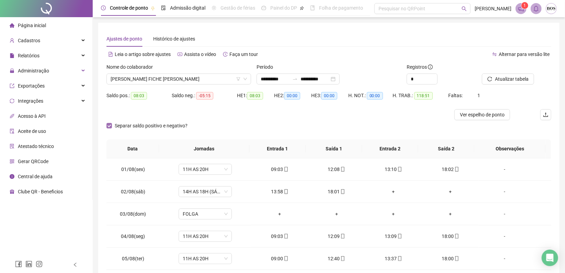
click at [109, 122] on label "Separar saldo positivo e negativo?" at bounding box center [148, 126] width 84 height 8
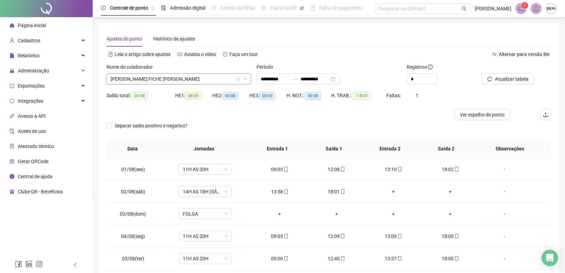
click at [201, 75] on span "[PERSON_NAME] FICHE [PERSON_NAME]" at bounding box center [179, 79] width 136 height 10
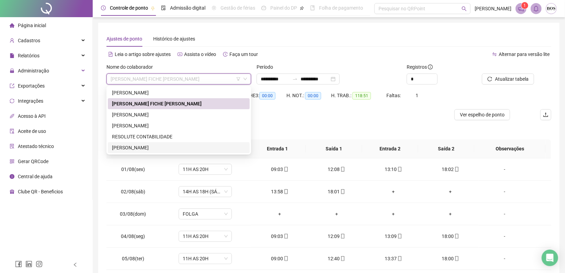
click at [159, 144] on div "[PERSON_NAME]" at bounding box center [179, 148] width 134 height 8
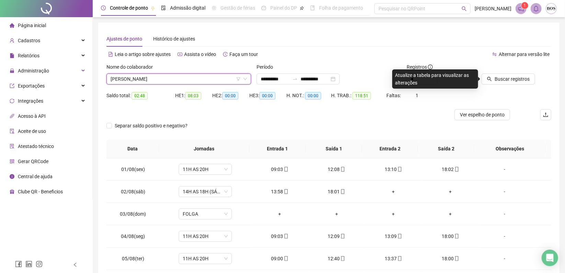
drag, startPoint x: 494, startPoint y: 76, endPoint x: 567, endPoint y: 77, distance: 72.8
click at [494, 76] on button "Buscar registros" at bounding box center [509, 79] width 54 height 11
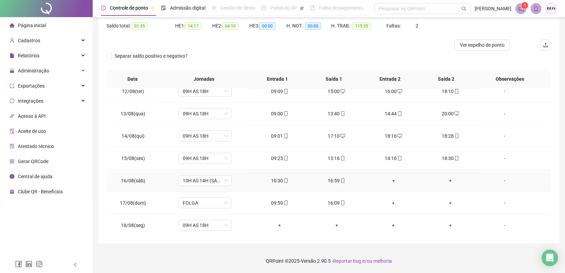
scroll to position [277, 0]
click at [206, 203] on span "09H AS 18H" at bounding box center [205, 202] width 45 height 10
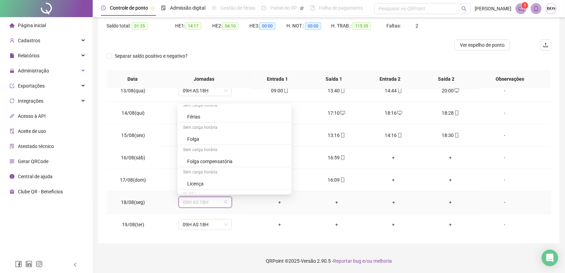
scroll to position [420, 0]
click at [200, 125] on div "Folga" at bounding box center [236, 127] width 99 height 8
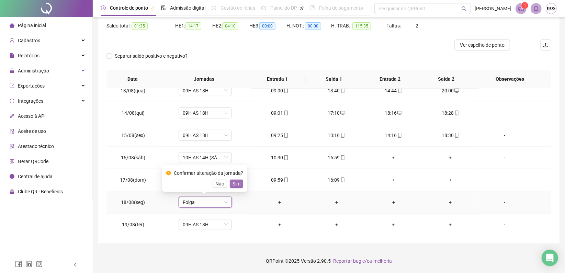
click at [235, 183] on span "Sim" at bounding box center [237, 184] width 8 height 8
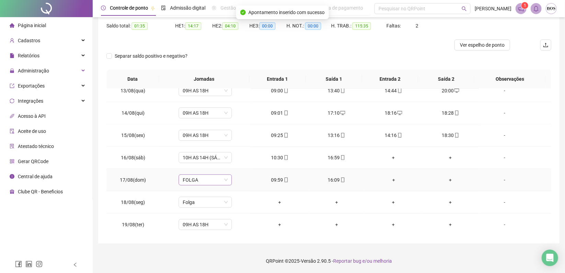
click at [214, 181] on span "FOLGA" at bounding box center [205, 180] width 45 height 10
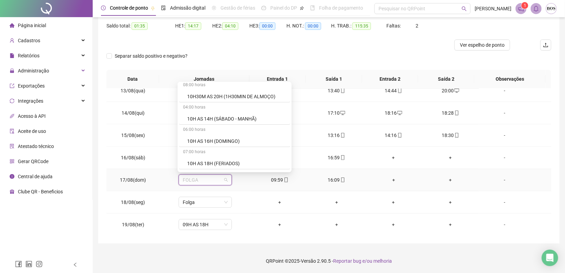
scroll to position [114, 0]
click at [220, 138] on div "10H AS 16H (DOMINGO)" at bounding box center [236, 142] width 99 height 8
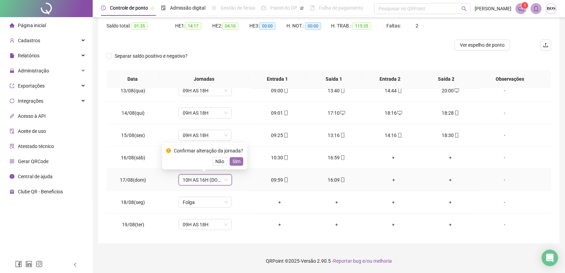
click at [230, 159] on button "Sim" at bounding box center [236, 161] width 13 height 8
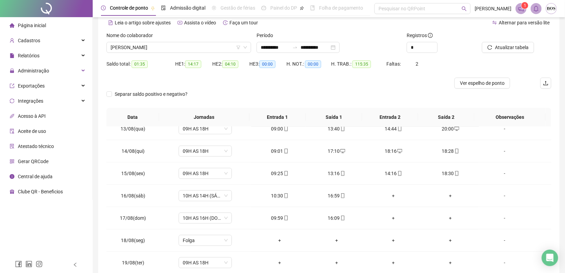
scroll to position [0, 0]
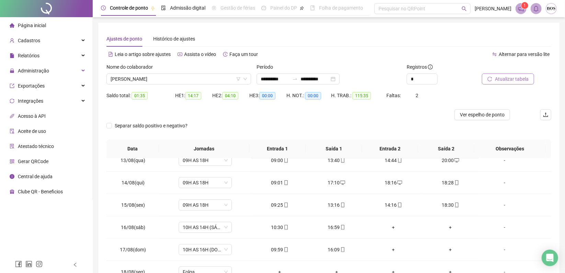
click at [490, 76] on button "Atualizar tabela" at bounding box center [508, 79] width 52 height 11
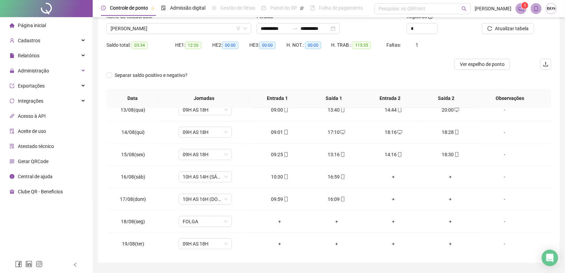
scroll to position [70, 0]
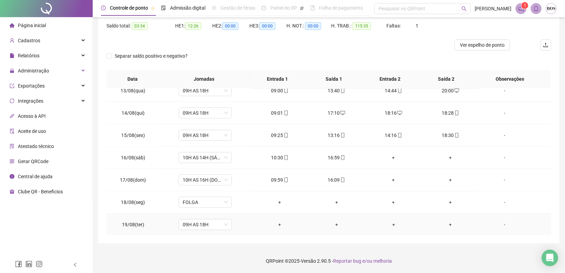
click at [278, 225] on div "+" at bounding box center [280, 225] width 46 height 8
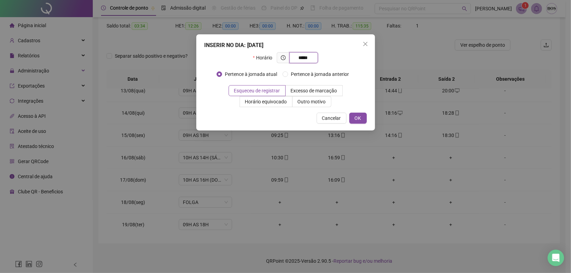
type input "*****"
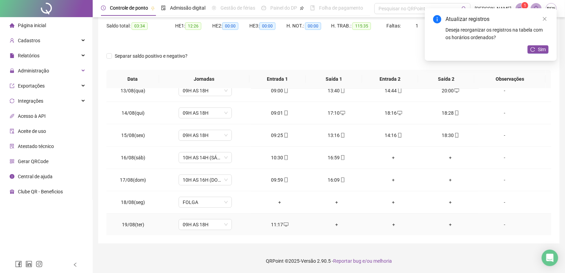
click at [332, 223] on div "+" at bounding box center [337, 225] width 46 height 8
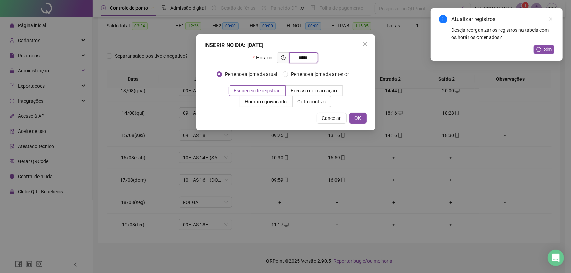
type input "*****"
click at [392, 222] on div "INSERIR NO DIA : [DATE] Horário ***** Pertence à jornada atual Pertence à jorna…" at bounding box center [285, 136] width 571 height 273
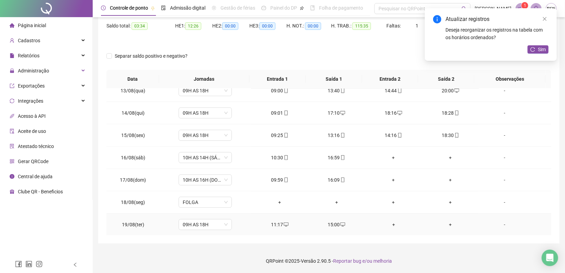
click at [392, 222] on div "+" at bounding box center [394, 225] width 46 height 8
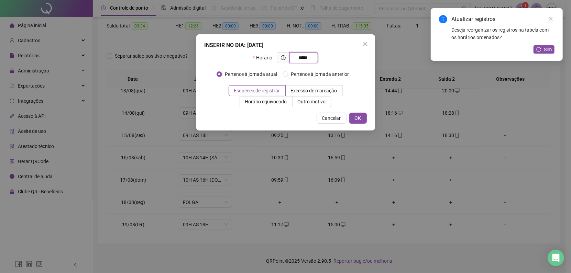
type input "*****"
click at [446, 223] on div "INSERIR NO DIA : [DATE] Horário ***** Pertence à jornada atual Pertence à jorna…" at bounding box center [285, 136] width 571 height 273
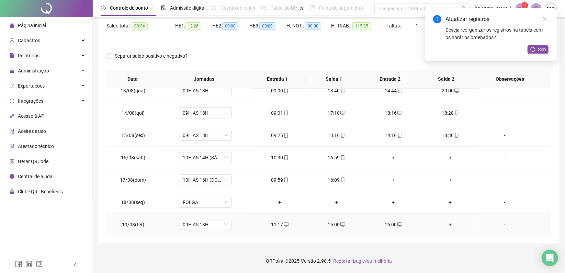
click at [446, 223] on div "+" at bounding box center [451, 225] width 46 height 8
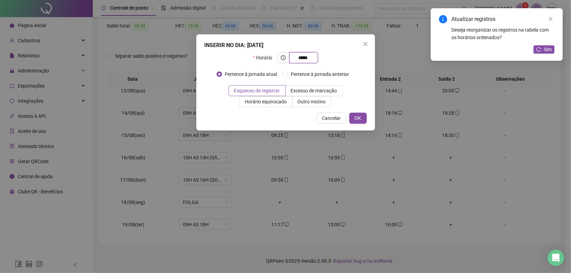
type input "*****"
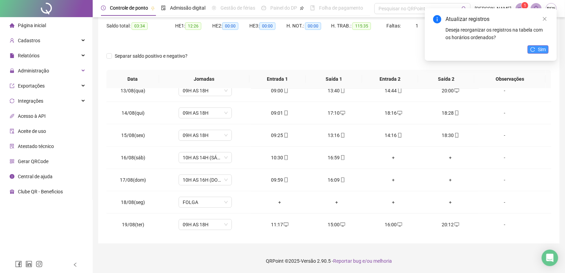
click at [543, 50] on span "Sim" at bounding box center [542, 50] width 8 height 8
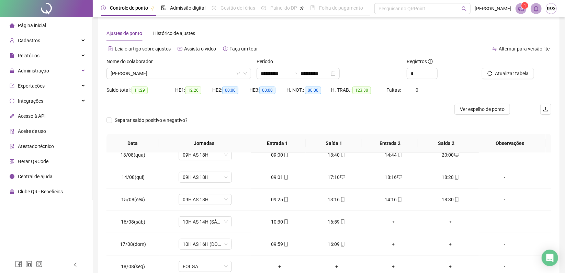
scroll to position [0, 0]
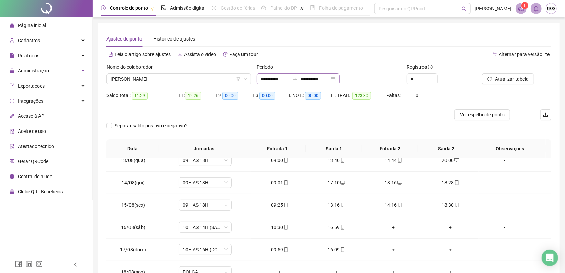
click at [340, 79] on div "**********" at bounding box center [298, 79] width 83 height 11
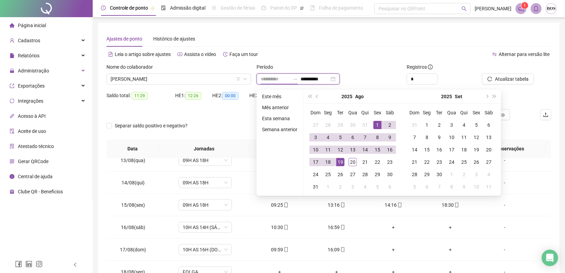
type input "**********"
drag, startPoint x: 377, startPoint y: 125, endPoint x: 357, endPoint y: 145, distance: 27.9
click at [377, 124] on div "1" at bounding box center [377, 125] width 8 height 8
type input "**********"
drag, startPoint x: 349, startPoint y: 159, endPoint x: 441, endPoint y: 114, distance: 101.7
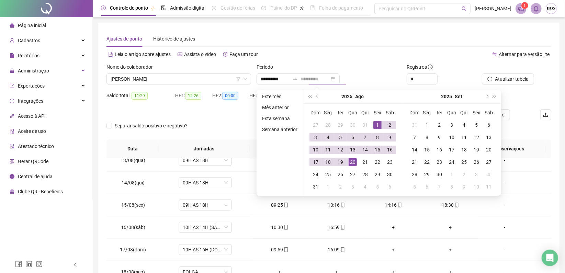
click at [349, 158] on div "20" at bounding box center [353, 162] width 8 height 8
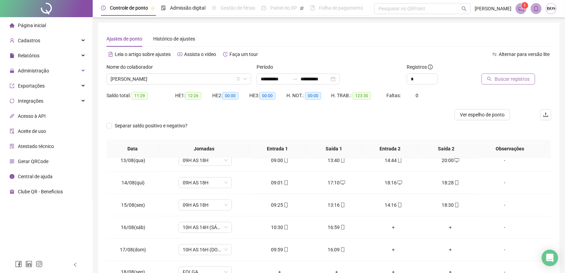
click at [500, 82] on span "Buscar registros" at bounding box center [512, 79] width 35 height 8
click at [508, 80] on span "Atualizar tabela" at bounding box center [512, 79] width 34 height 8
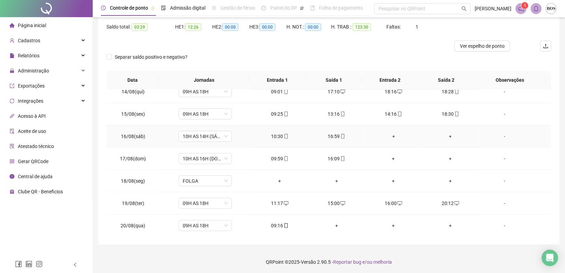
scroll to position [70, 0]
click at [285, 224] on icon "mobile" at bounding box center [286, 224] width 5 height 5
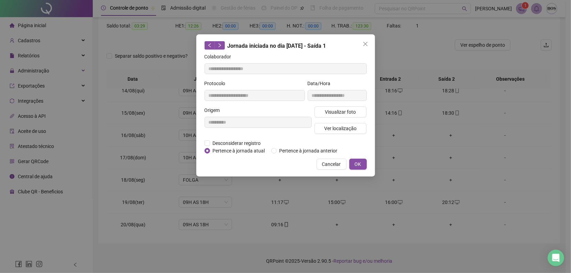
type input "**********"
click at [361, 109] on button "Visualizar foto" at bounding box center [340, 111] width 52 height 11
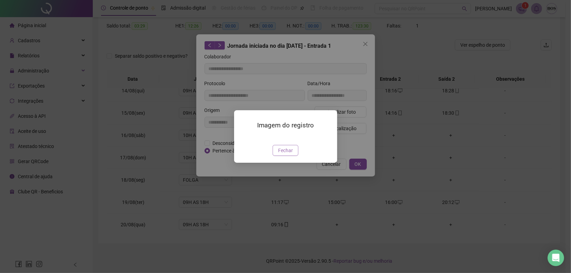
click at [289, 154] on span "Fechar" at bounding box center [285, 151] width 15 height 8
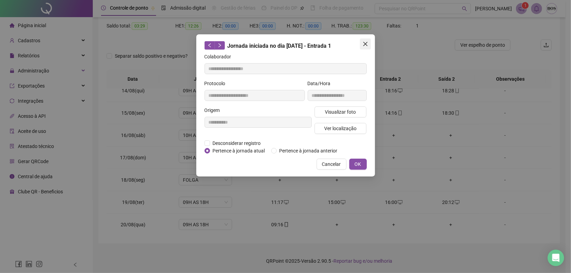
click at [364, 47] on button "Close" at bounding box center [365, 43] width 11 height 11
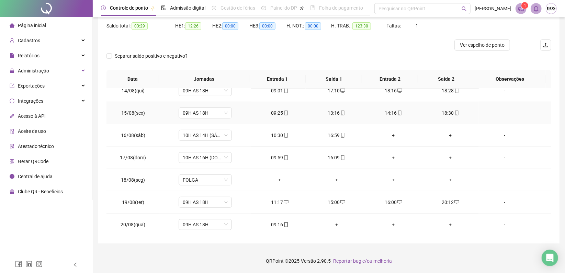
click at [399, 111] on icon "mobile" at bounding box center [400, 113] width 3 height 5
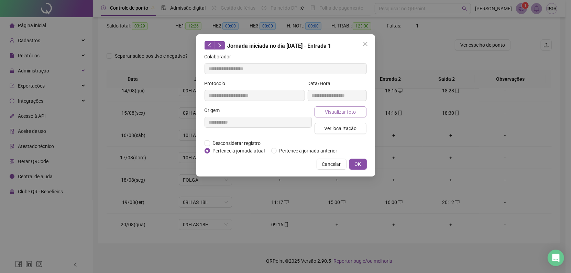
click at [338, 116] on button "Visualizar foto" at bounding box center [340, 111] width 52 height 11
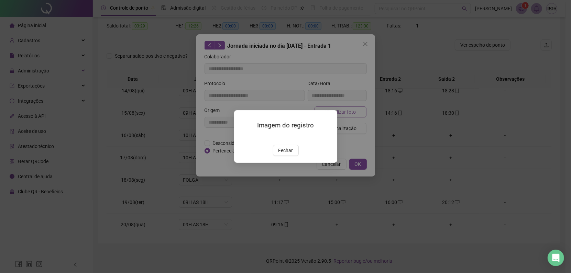
type input "**********"
click at [284, 154] on span "Fechar" at bounding box center [285, 151] width 15 height 8
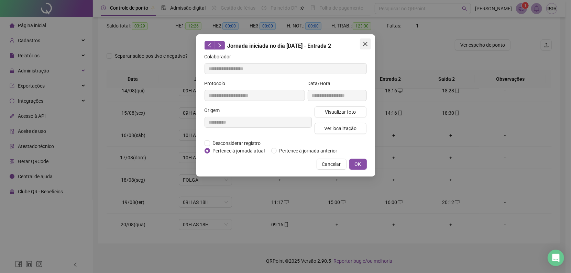
click at [361, 41] on span "Close" at bounding box center [365, 43] width 11 height 5
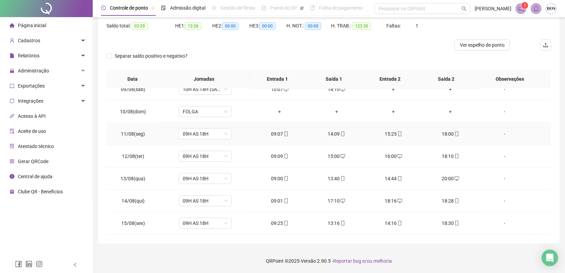
scroll to position [184, 0]
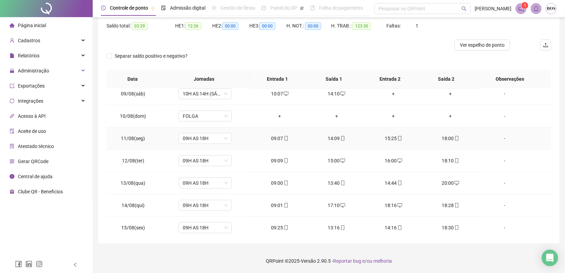
click at [285, 139] on icon "mobile" at bounding box center [285, 138] width 3 height 5
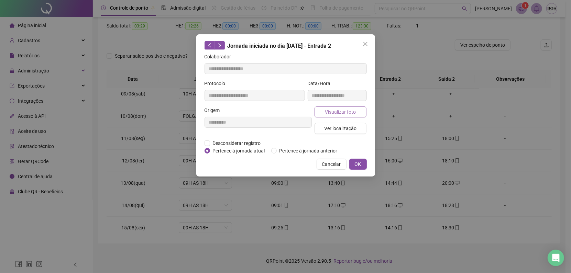
click at [324, 111] on button "Visualizar foto" at bounding box center [340, 111] width 52 height 11
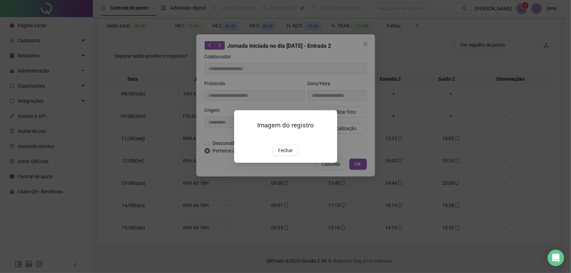
type input "**********"
click at [291, 154] on span "Fechar" at bounding box center [285, 151] width 15 height 8
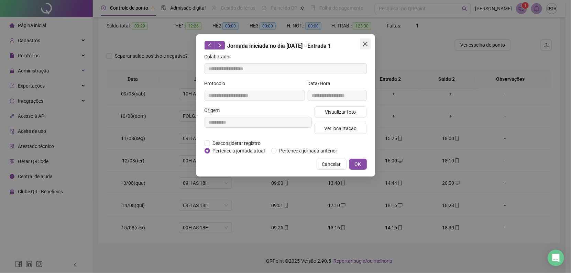
click at [361, 44] on span "Close" at bounding box center [365, 43] width 11 height 5
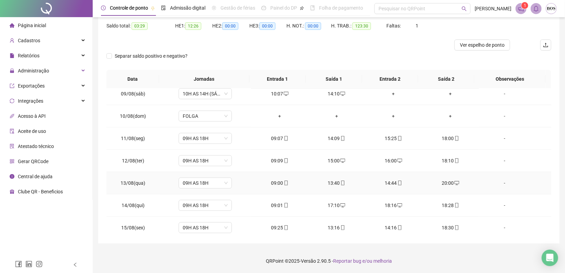
click at [391, 181] on div "14:44" at bounding box center [394, 183] width 46 height 8
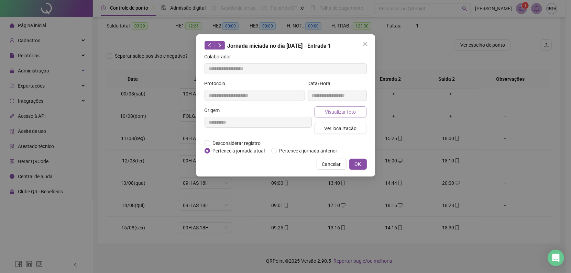
click at [337, 106] on button "Visualizar foto" at bounding box center [340, 111] width 52 height 11
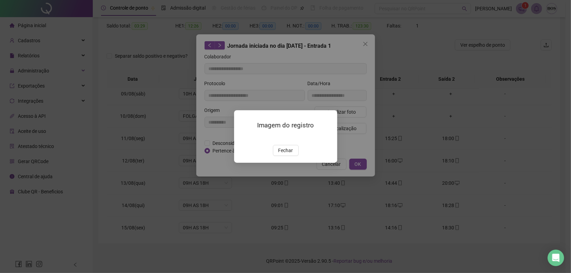
type input "**********"
click at [242, 138] on img at bounding box center [242, 138] width 0 height 0
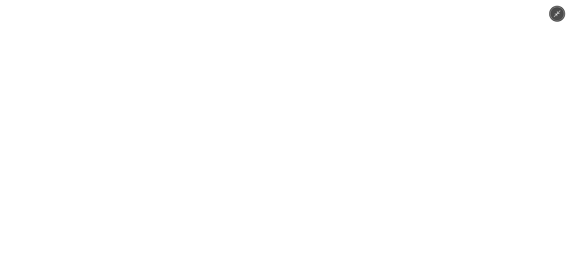
click at [420, 106] on div at bounding box center [285, 136] width 571 height 273
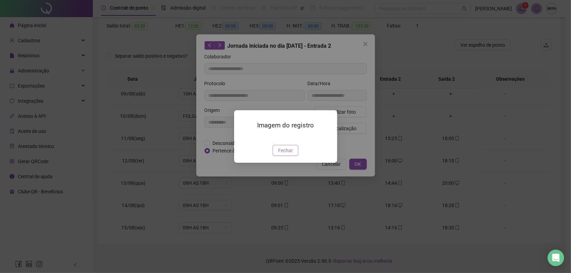
click at [283, 154] on span "Fechar" at bounding box center [285, 151] width 15 height 8
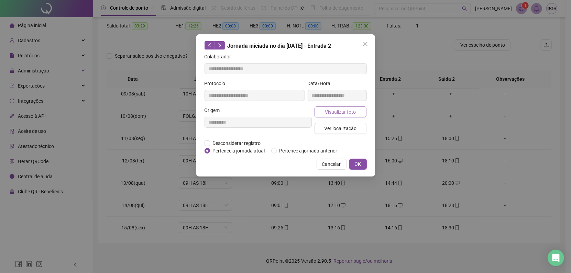
click at [338, 109] on span "Visualizar foto" at bounding box center [340, 112] width 31 height 8
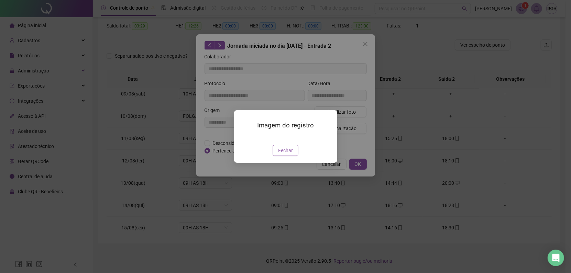
click at [293, 156] on button "Fechar" at bounding box center [285, 150] width 26 height 11
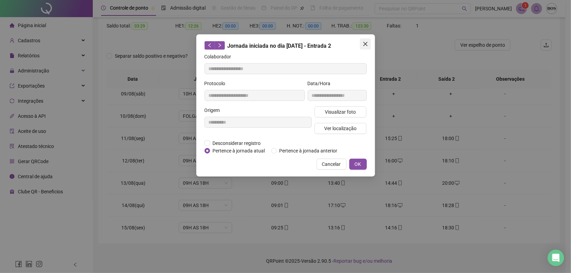
click at [362, 45] on icon "close" at bounding box center [364, 43] width 5 height 5
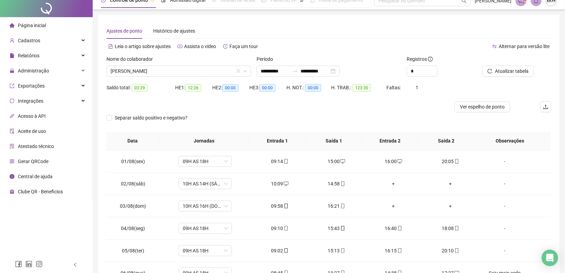
scroll to position [0, 0]
